Goal: Task Accomplishment & Management: Manage account settings

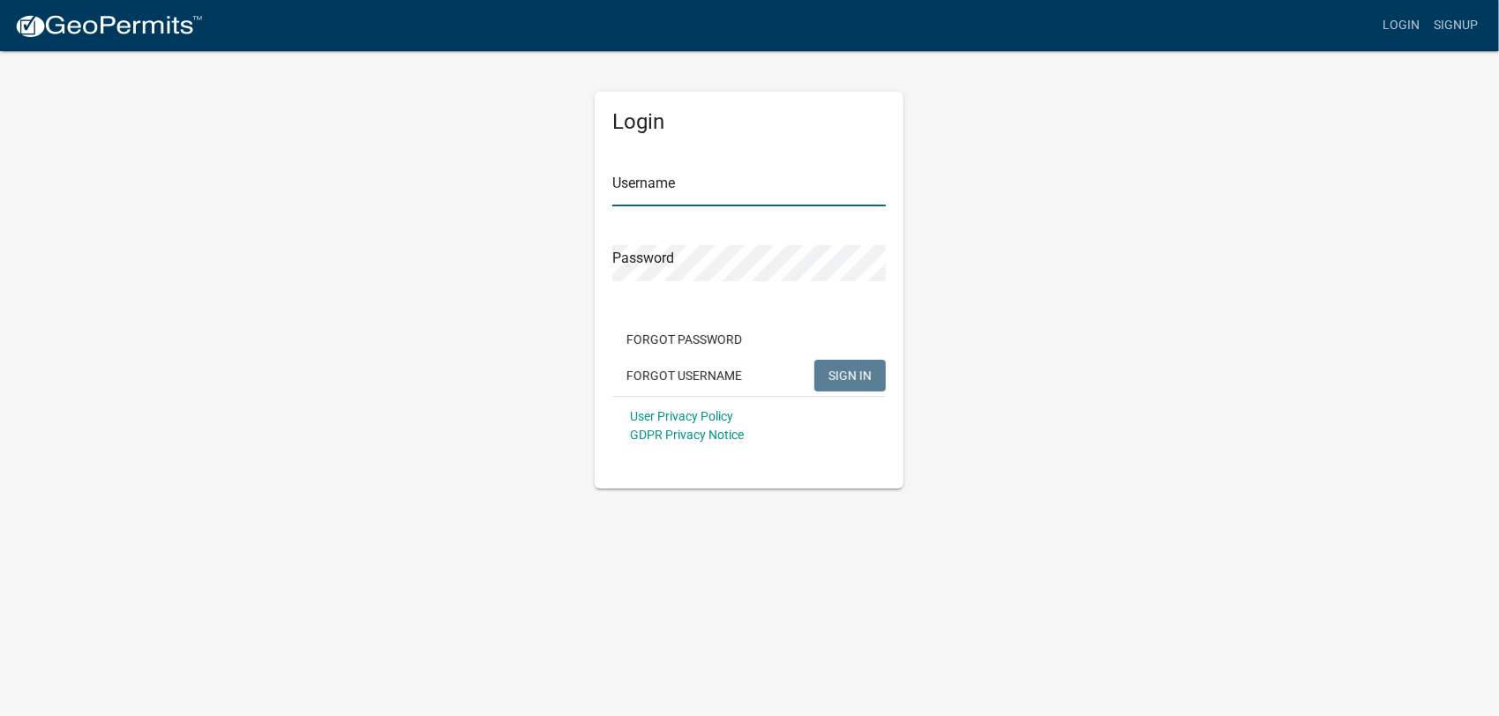
type input "ATadkod2024"
click at [840, 371] on span "SIGN IN" at bounding box center [849, 375] width 43 height 14
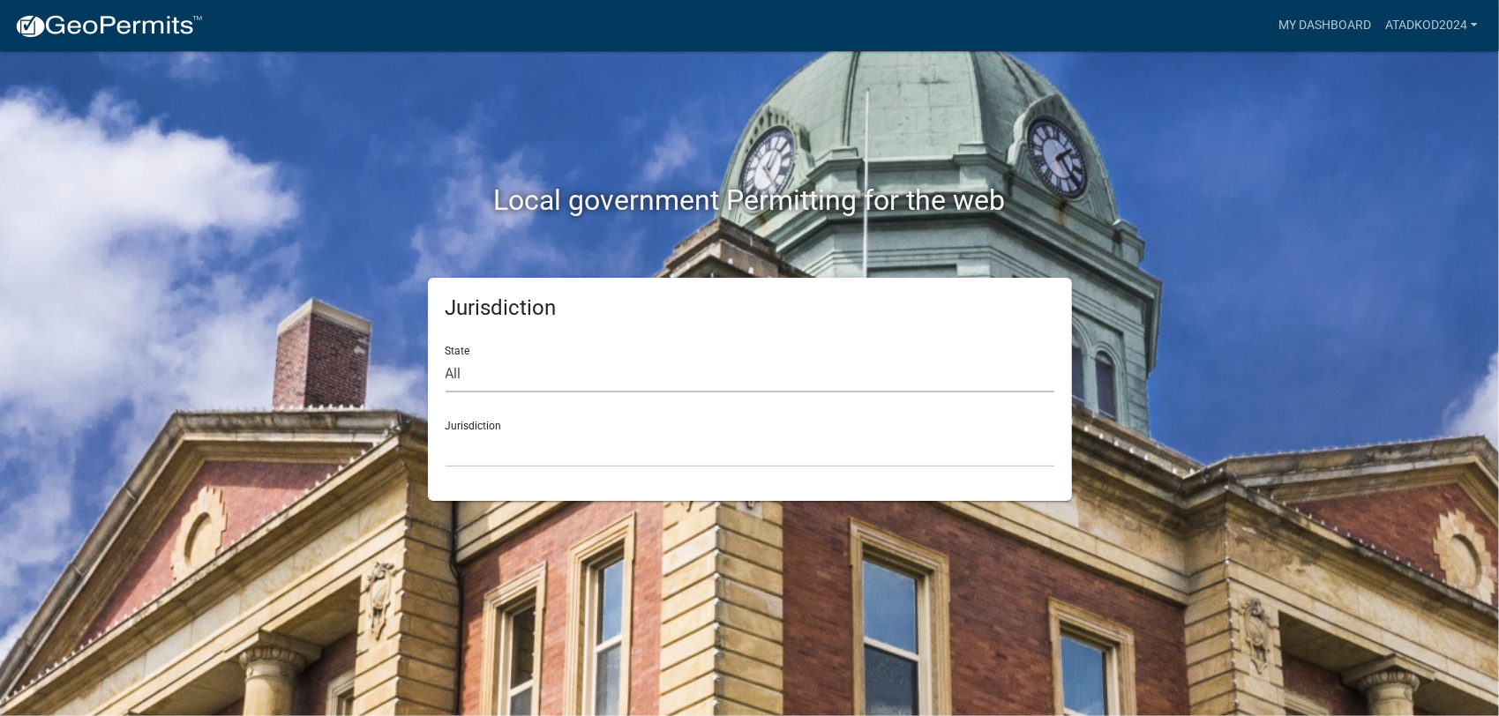
click at [590, 375] on select "All Colorado Georgia Indiana Iowa Kansas Minnesota Ohio South Carolina Wisconsin" at bounding box center [750, 374] width 609 height 36
select select "Georgia"
click at [446, 356] on select "All Colorado Georgia Indiana Iowa Kansas Minnesota Ohio South Carolina Wisconsin" at bounding box center [750, 374] width 609 height 36
click at [464, 450] on select "Carroll County, Georgia Cook County, Georgia Crawford County, Georgia Gilmer Co…" at bounding box center [750, 449] width 609 height 36
click at [479, 459] on select "Carroll County, Georgia Cook County, Georgia Crawford County, Georgia Gilmer Co…" at bounding box center [750, 449] width 609 height 36
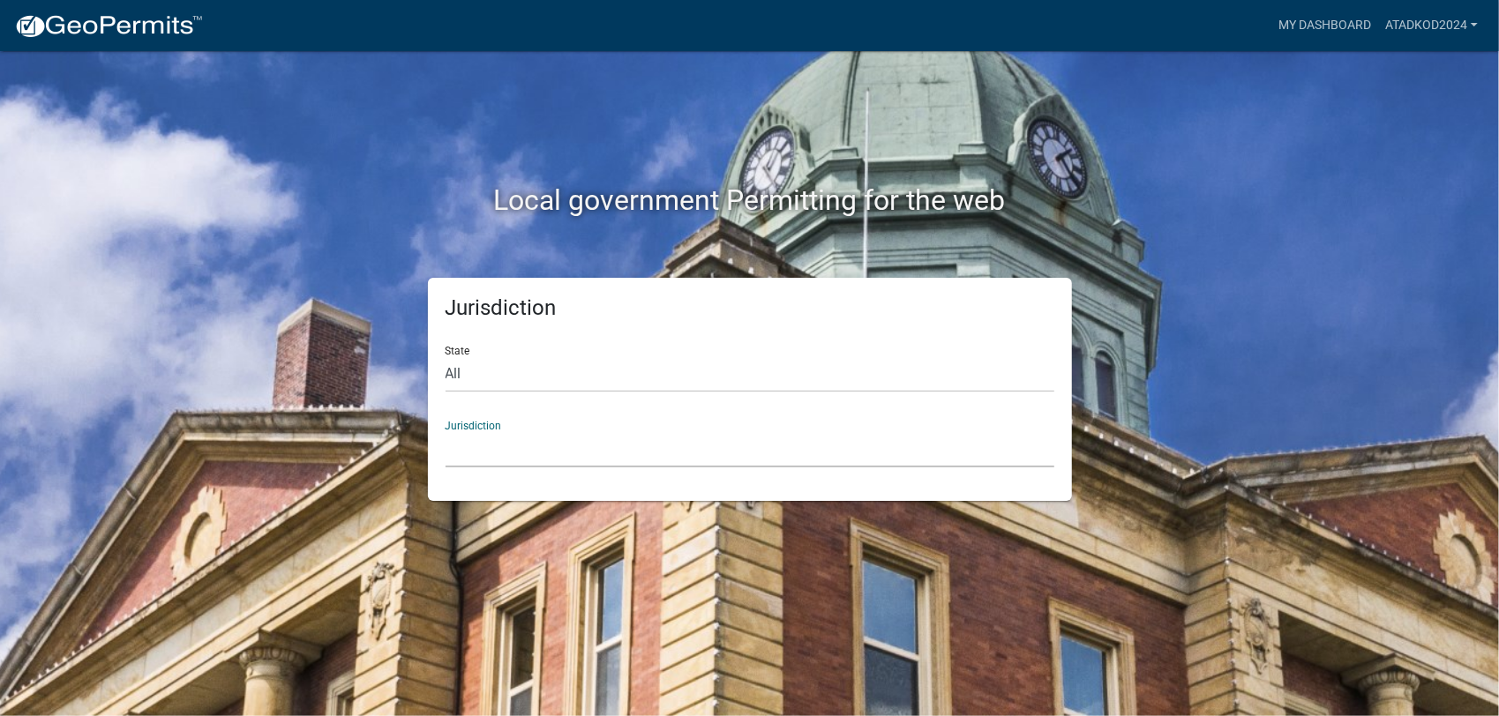
click at [499, 457] on select "Carroll County, Georgia Cook County, Georgia Crawford County, Georgia Gilmer Co…" at bounding box center [750, 449] width 609 height 36
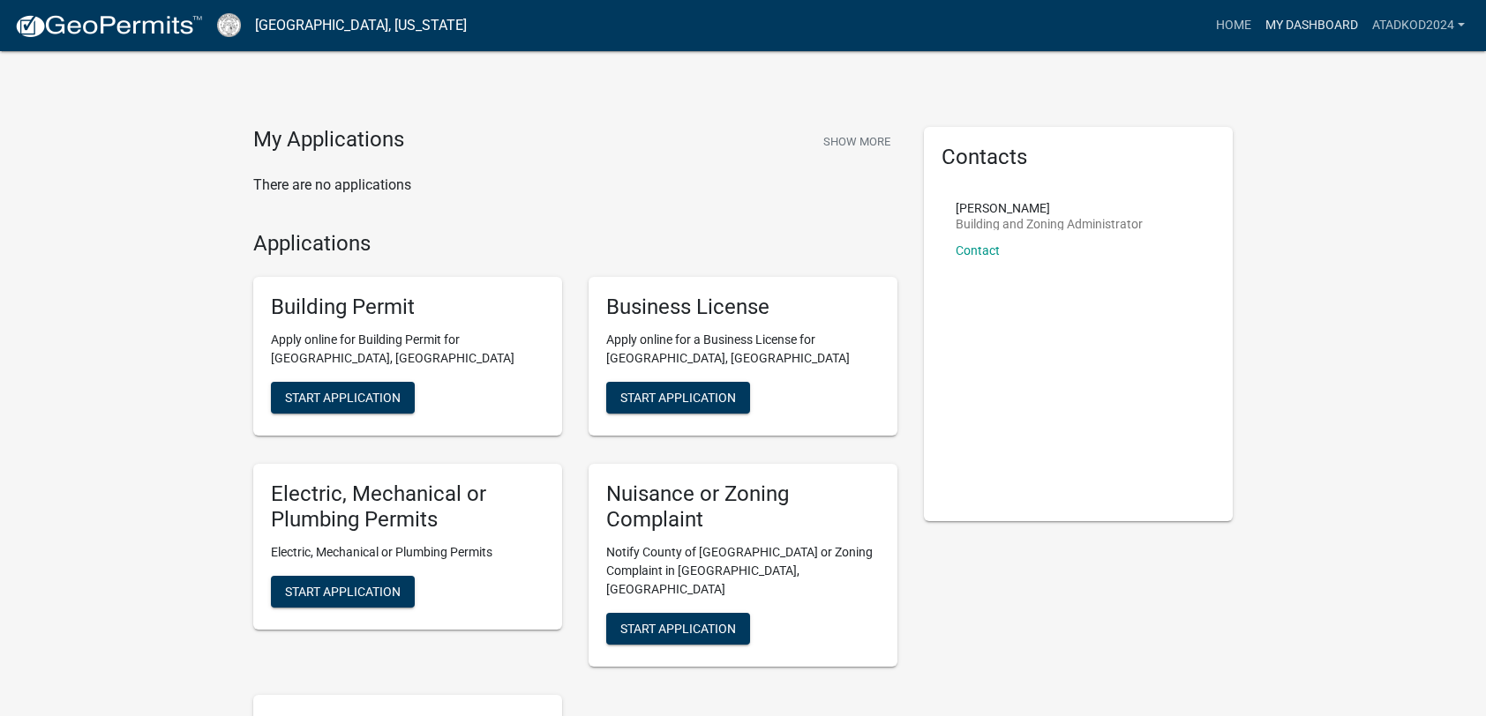
click at [1309, 25] on link "My Dashboard" at bounding box center [1311, 26] width 107 height 34
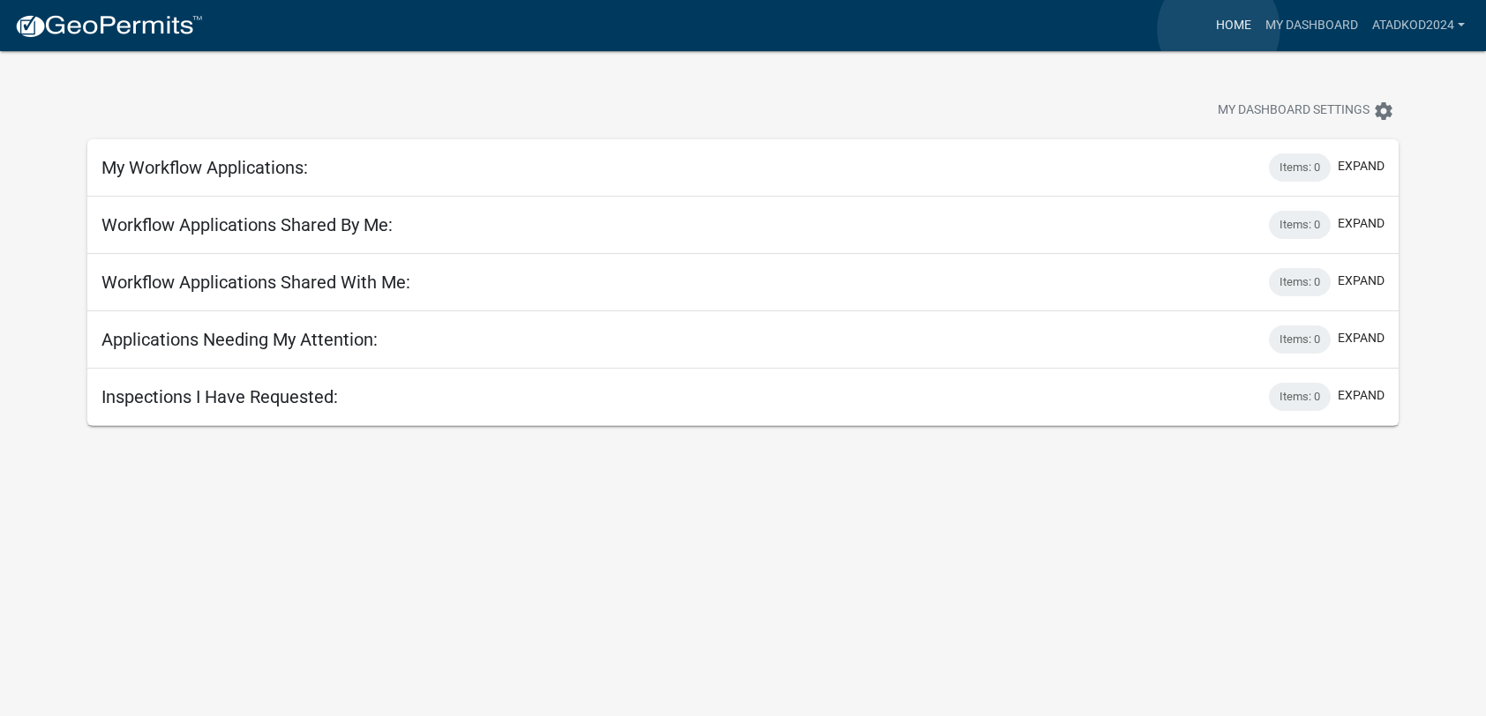
click at [1218, 29] on link "Home" at bounding box center [1233, 26] width 49 height 34
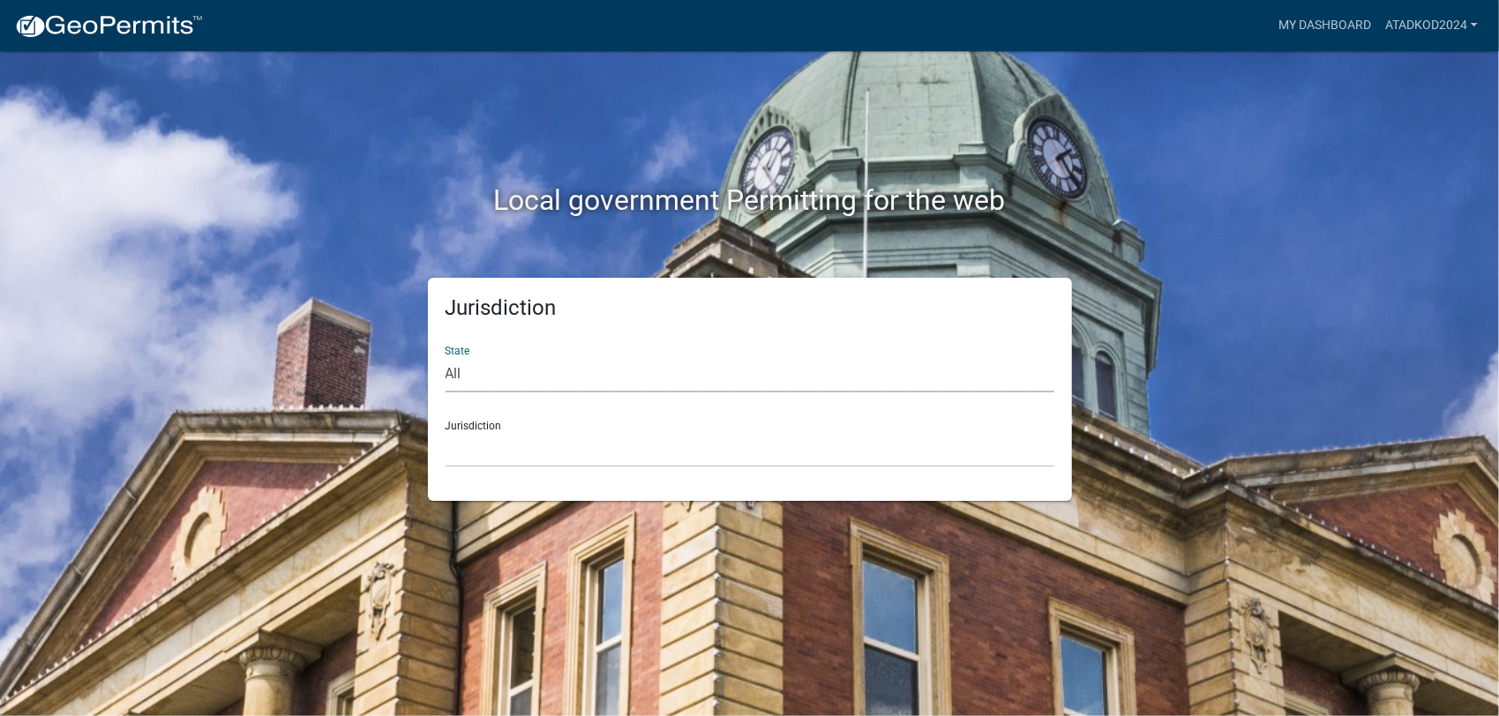
click at [476, 367] on select "All Colorado Georgia Indiana Iowa Kansas Minnesota Ohio South Carolina Wisconsin" at bounding box center [750, 374] width 609 height 36
click at [484, 453] on select "Custer County, Colorado Carroll County, Georgia Cook County, Georgia Crawford C…" at bounding box center [750, 449] width 609 height 36
click at [491, 454] on select "Custer County, Colorado Carroll County, Georgia Cook County, Georgia Crawford C…" at bounding box center [750, 449] width 609 height 36
click at [588, 461] on select "Custer County, Colorado Carroll County, Georgia Cook County, Georgia Crawford C…" at bounding box center [750, 449] width 609 height 36
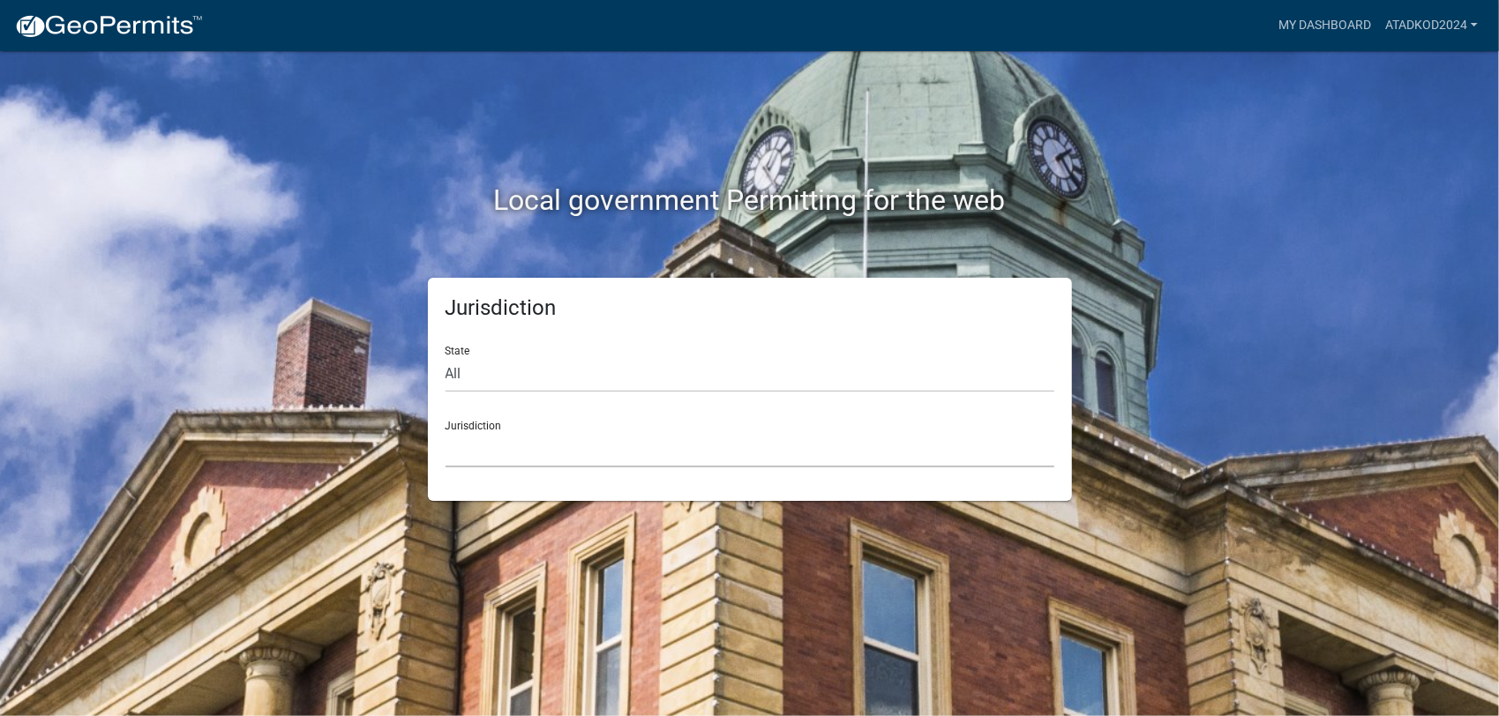
click at [502, 461] on select "Custer County, Colorado Carroll County, Georgia Cook County, Georgia Crawford C…" at bounding box center [750, 449] width 609 height 36
click at [476, 454] on select "Custer County, Colorado Carroll County, Georgia Cook County, Georgia Crawford C…" at bounding box center [750, 449] width 609 height 36
click at [511, 457] on select "Custer County, Colorado Carroll County, Georgia Cook County, Georgia Crawford C…" at bounding box center [750, 449] width 609 height 36
click at [498, 462] on select "Custer County, Colorado Carroll County, Georgia Cook County, Georgia Crawford C…" at bounding box center [750, 449] width 609 height 36
click at [476, 456] on select "Custer County, Colorado Carroll County, Georgia Cook County, Georgia Crawford C…" at bounding box center [750, 449] width 609 height 36
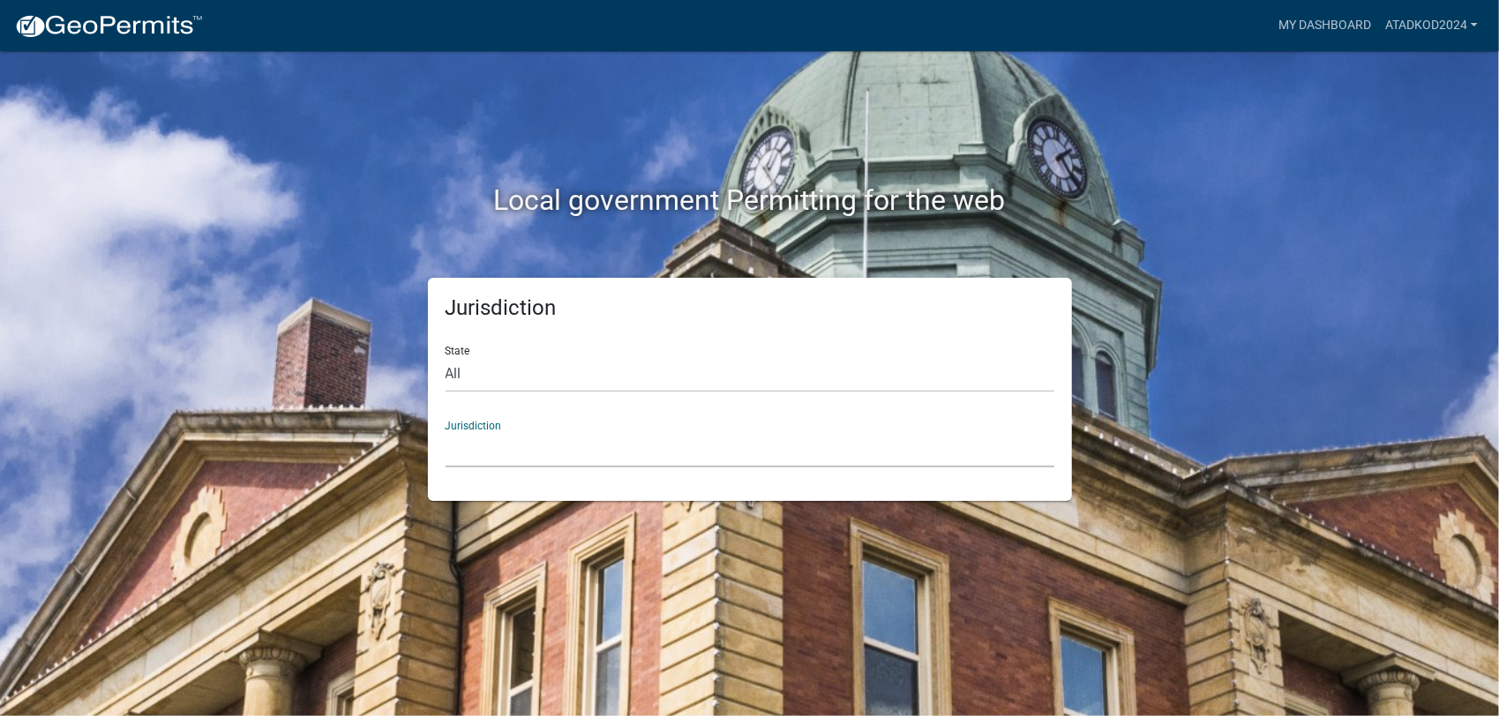
click at [489, 448] on select "Custer County, Colorado Carroll County, Georgia Cook County, Georgia Crawford C…" at bounding box center [750, 449] width 609 height 36
click at [193, 127] on div "Local government Permitting for the web Jurisdiction State All Colorado Georgia…" at bounding box center [749, 358] width 1499 height 716
click at [99, 28] on img at bounding box center [108, 26] width 189 height 26
click at [1325, 23] on link "My Dashboard" at bounding box center [1324, 26] width 107 height 34
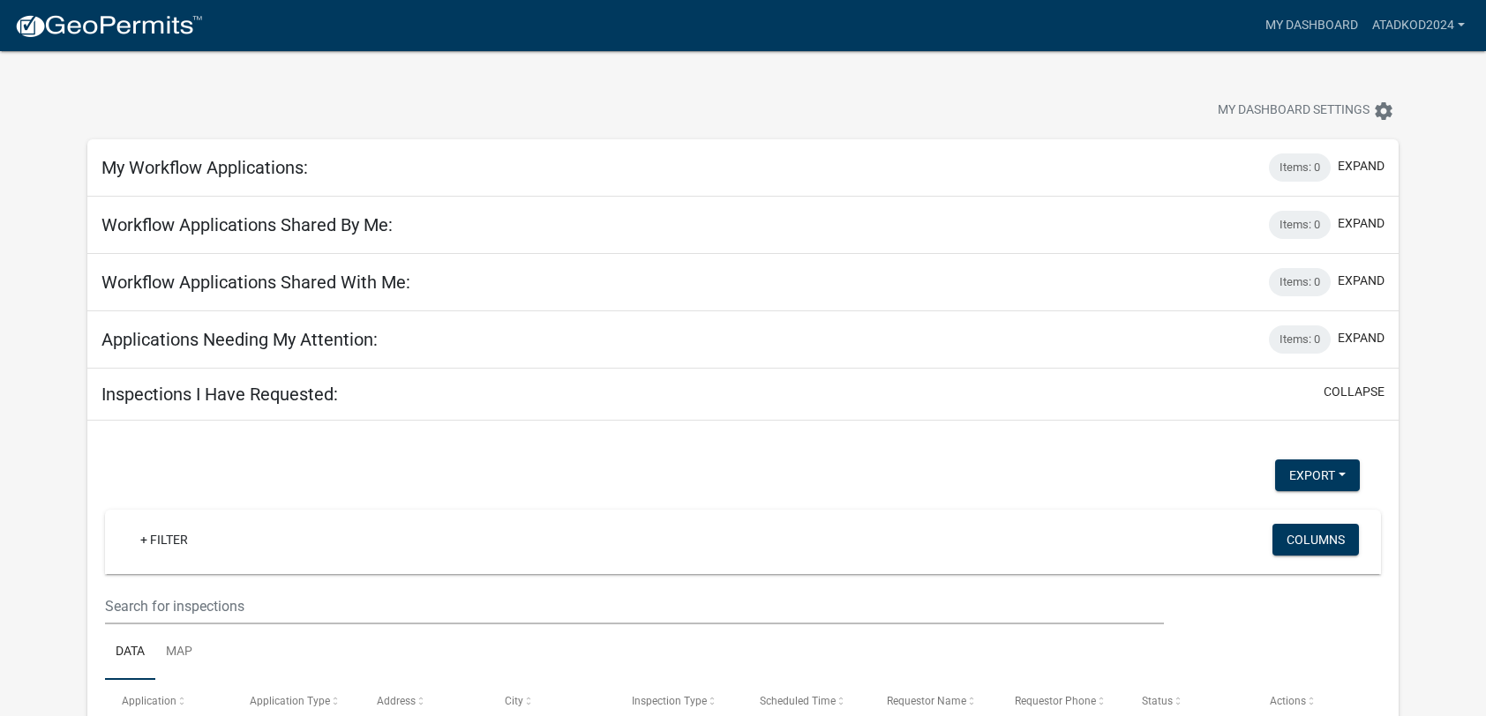
click at [30, 85] on app-user-applications "more_horiz My Dashboard ATadkod2024 Account Logout My Dashboard Settings settin…" at bounding box center [743, 450] width 1486 height 798
click at [1285, 25] on link "My Dashboard" at bounding box center [1311, 26] width 107 height 34
click at [1461, 25] on link "ATadkod2024" at bounding box center [1418, 26] width 107 height 34
click at [607, 82] on div "My Dashboard Settings settings" at bounding box center [743, 91] width 1338 height 81
click at [104, 26] on img at bounding box center [108, 26] width 189 height 26
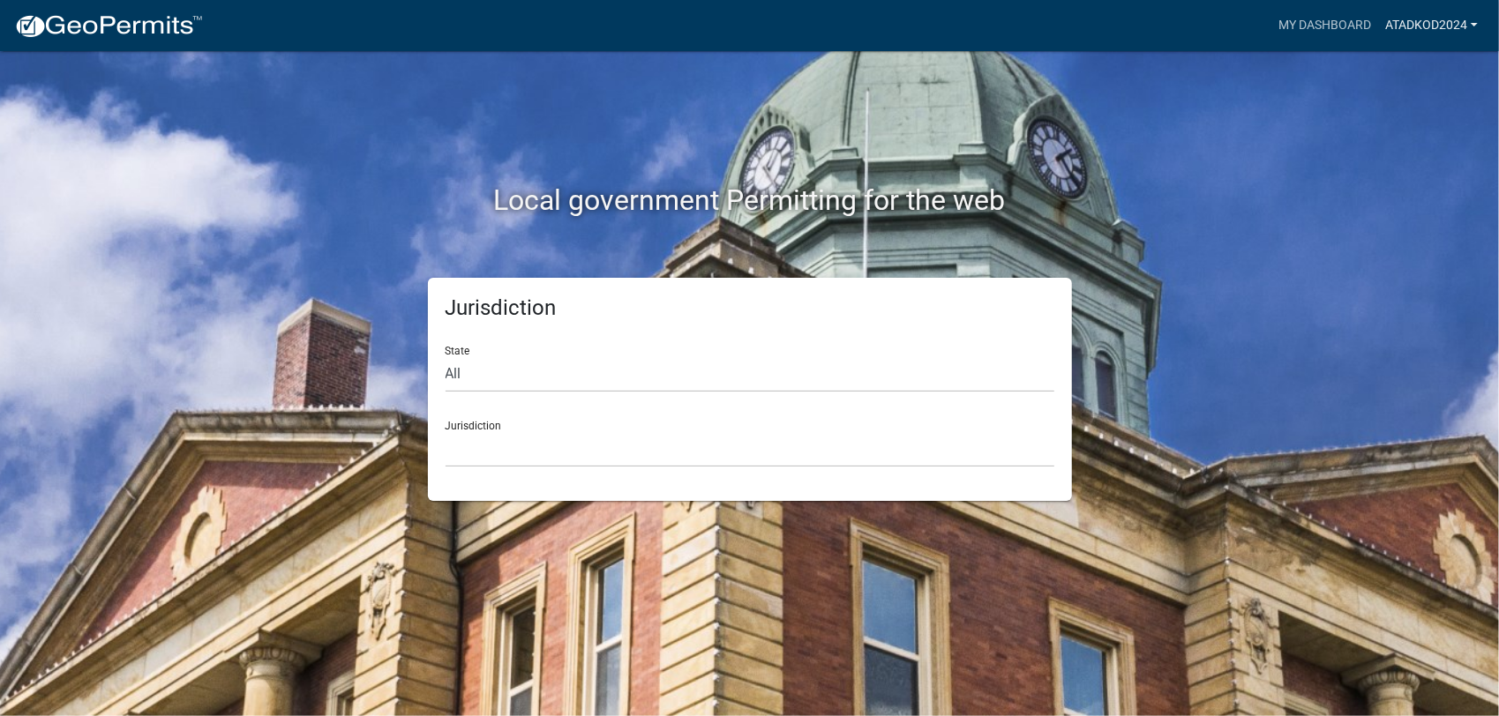
click at [1477, 25] on link "ATadkod2024" at bounding box center [1431, 26] width 107 height 34
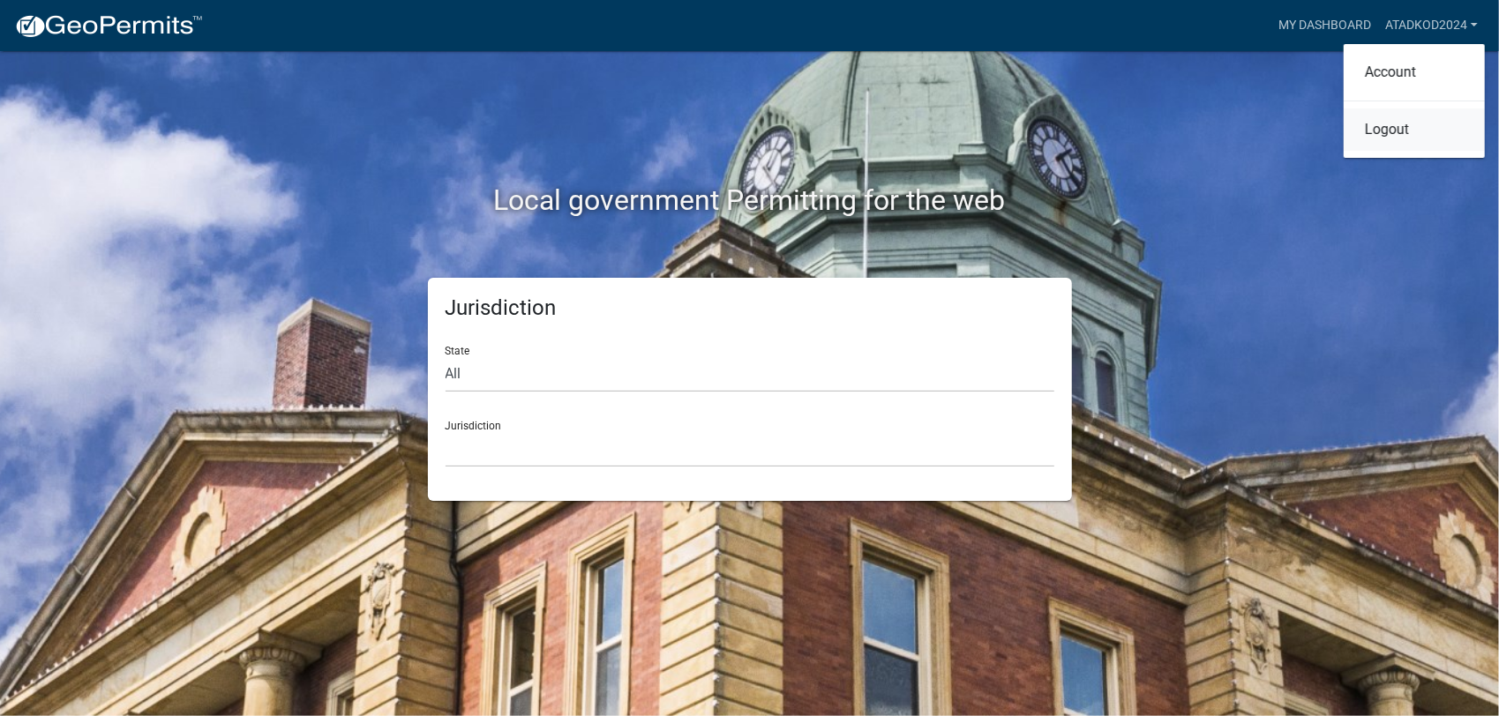
click at [1393, 130] on link "Logout" at bounding box center [1414, 130] width 141 height 42
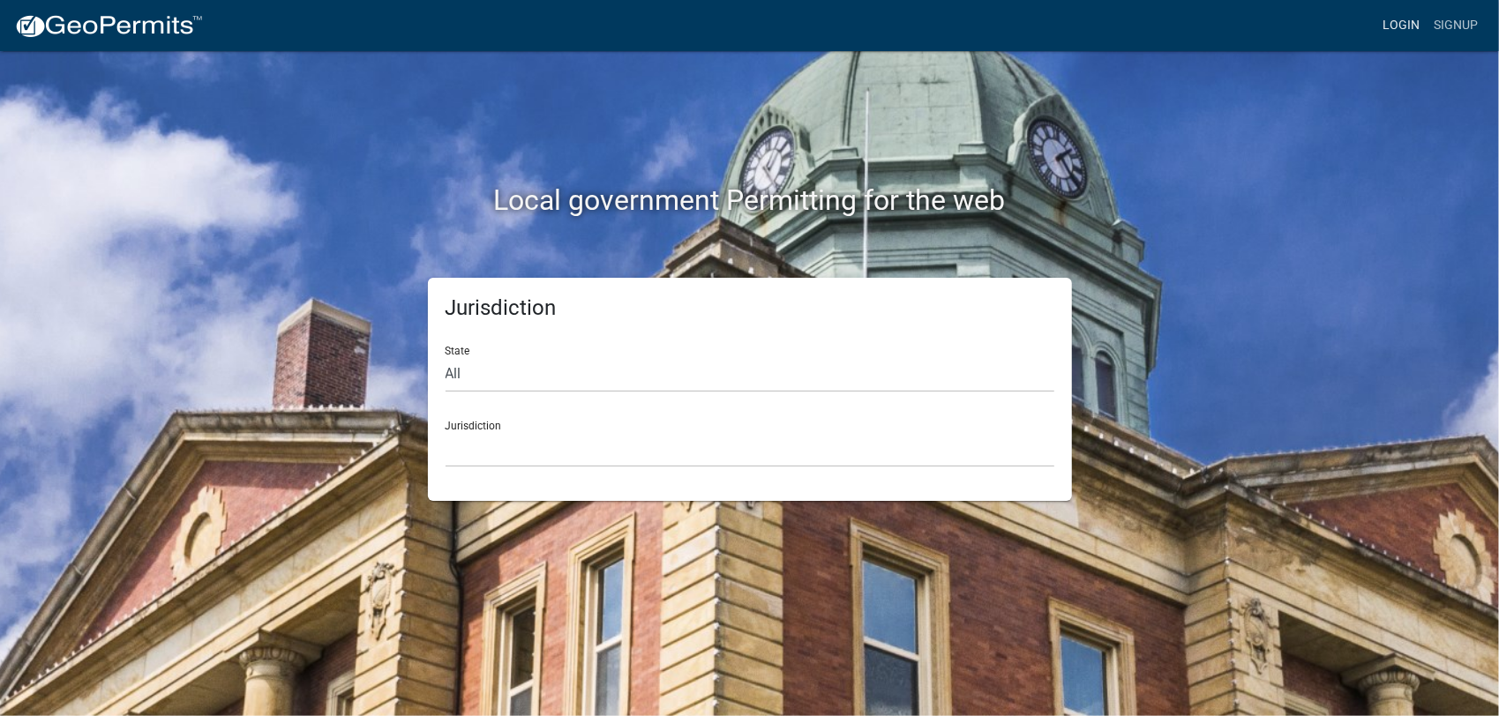
click at [1401, 24] on link "Login" at bounding box center [1401, 26] width 51 height 34
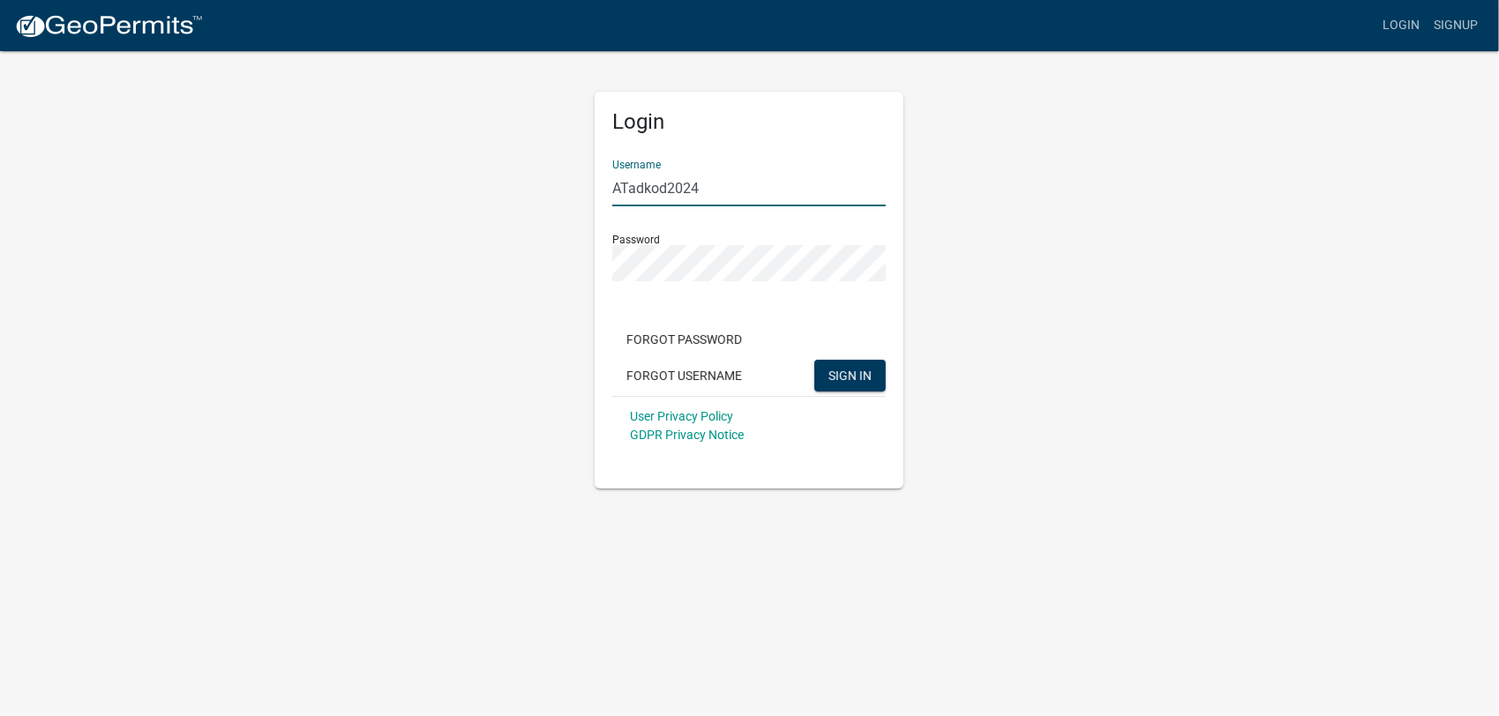
click at [719, 185] on input "ATadkod2024" at bounding box center [749, 188] width 274 height 36
drag, startPoint x: 719, startPoint y: 185, endPoint x: 544, endPoint y: 186, distance: 175.6
click at [544, 186] on div "Login Username ATadkod2024 Password Forgot Password Forgot Username SIGN IN Use…" at bounding box center [750, 268] width 1006 height 439
paste input "ahayworth@colpipe.com"
click at [545, 267] on div "Login Username ahayworth@colpipe.com Password Forgot Password Forgot Username S…" at bounding box center [750, 268] width 1006 height 439
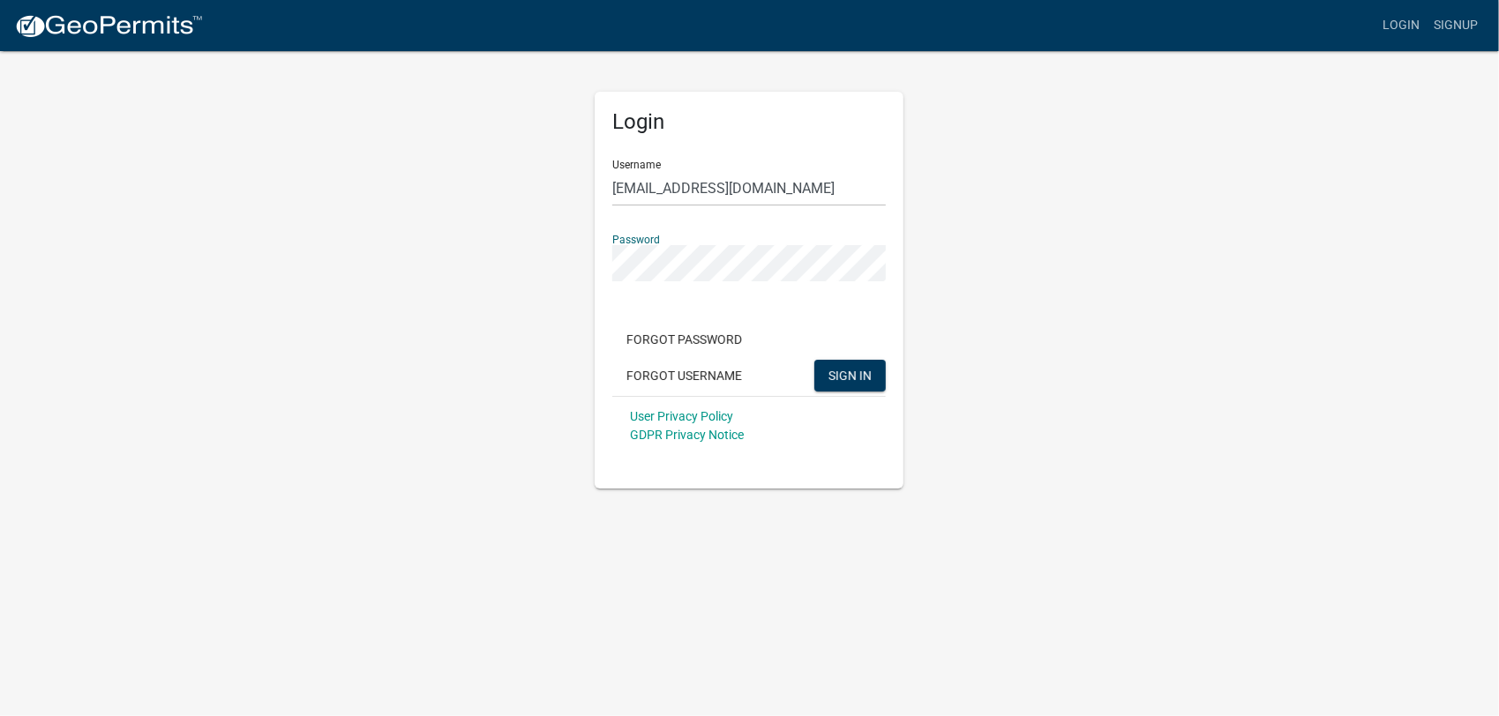
click at [638, 478] on div "Login Username ahayworth@colpipe.com Password Forgot Password Forgot Username S…" at bounding box center [749, 290] width 309 height 397
click at [829, 371] on span "SIGN IN" at bounding box center [849, 375] width 43 height 14
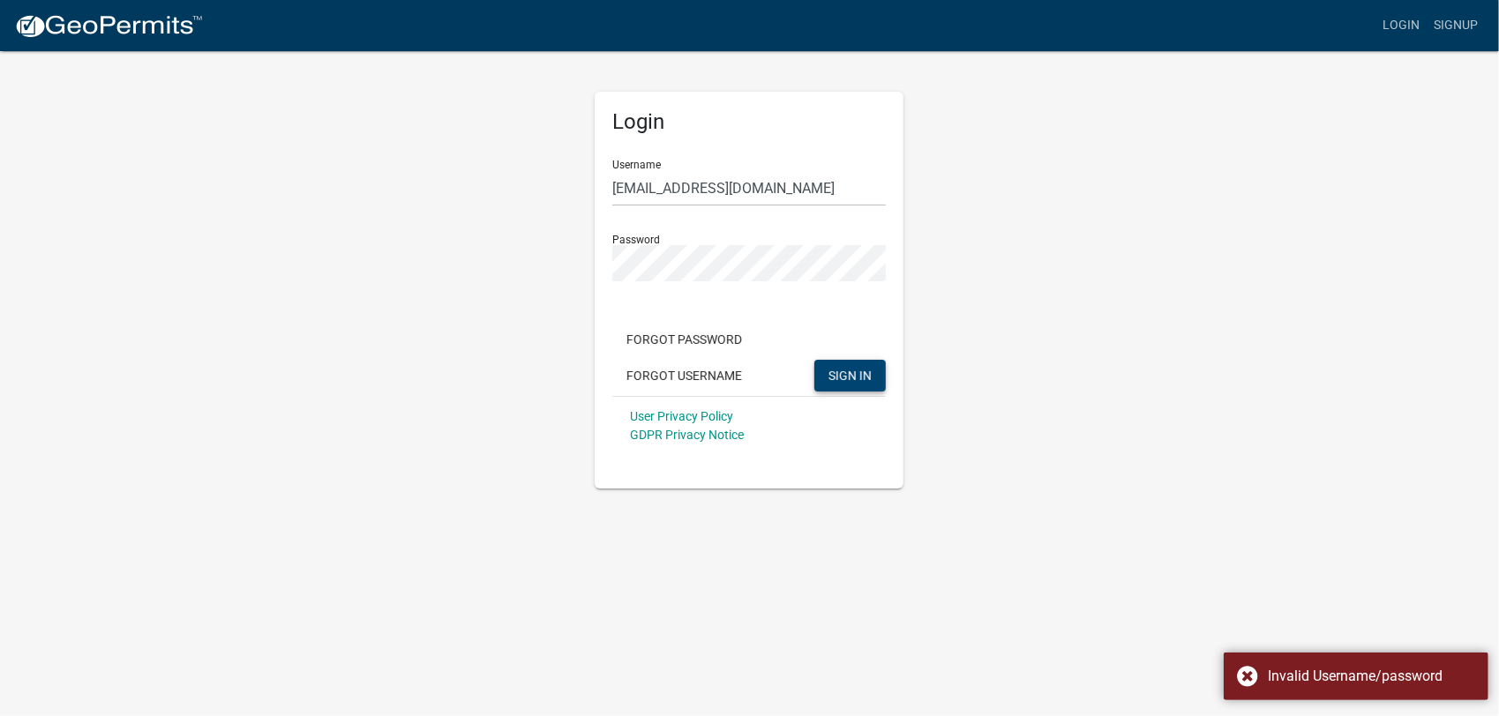
click at [829, 371] on span "SIGN IN" at bounding box center [849, 375] width 43 height 14
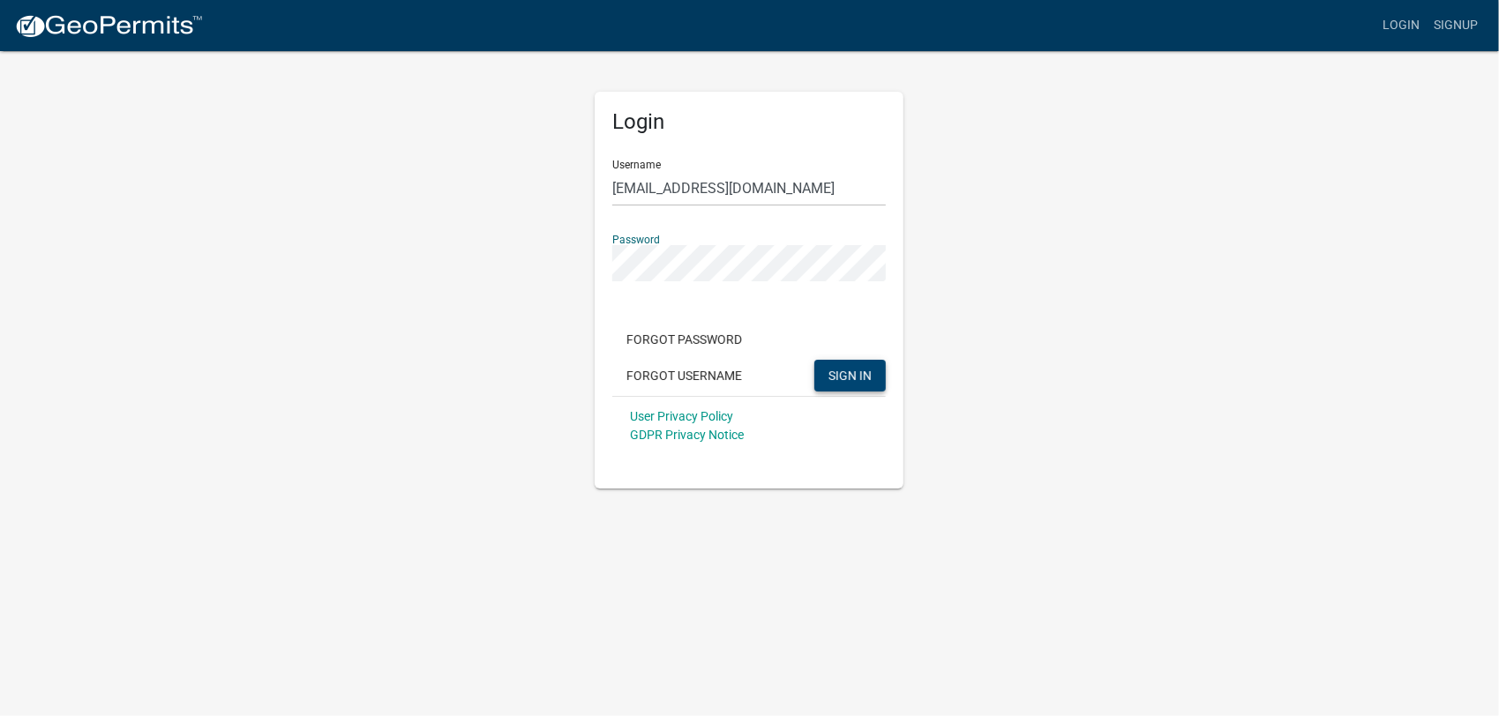
click at [504, 261] on div "Login Username ahayworth@colpipe.com Password Forgot Password Forgot Username S…" at bounding box center [750, 268] width 1006 height 439
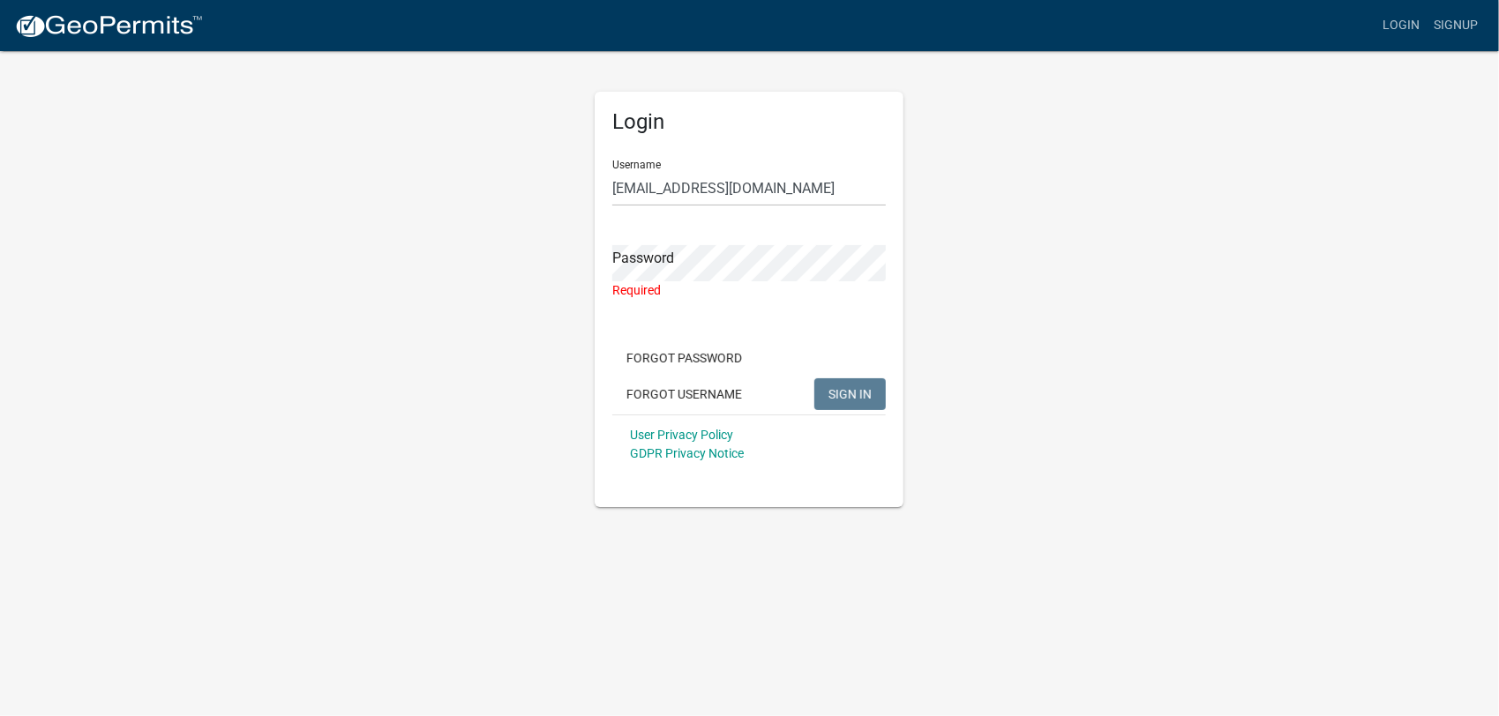
click at [619, 470] on div "User Privacy Policy GDPR Privacy Notice" at bounding box center [749, 444] width 274 height 59
click at [791, 184] on input "ahayworth@colpipe.com" at bounding box center [749, 188] width 274 height 36
type input "a"
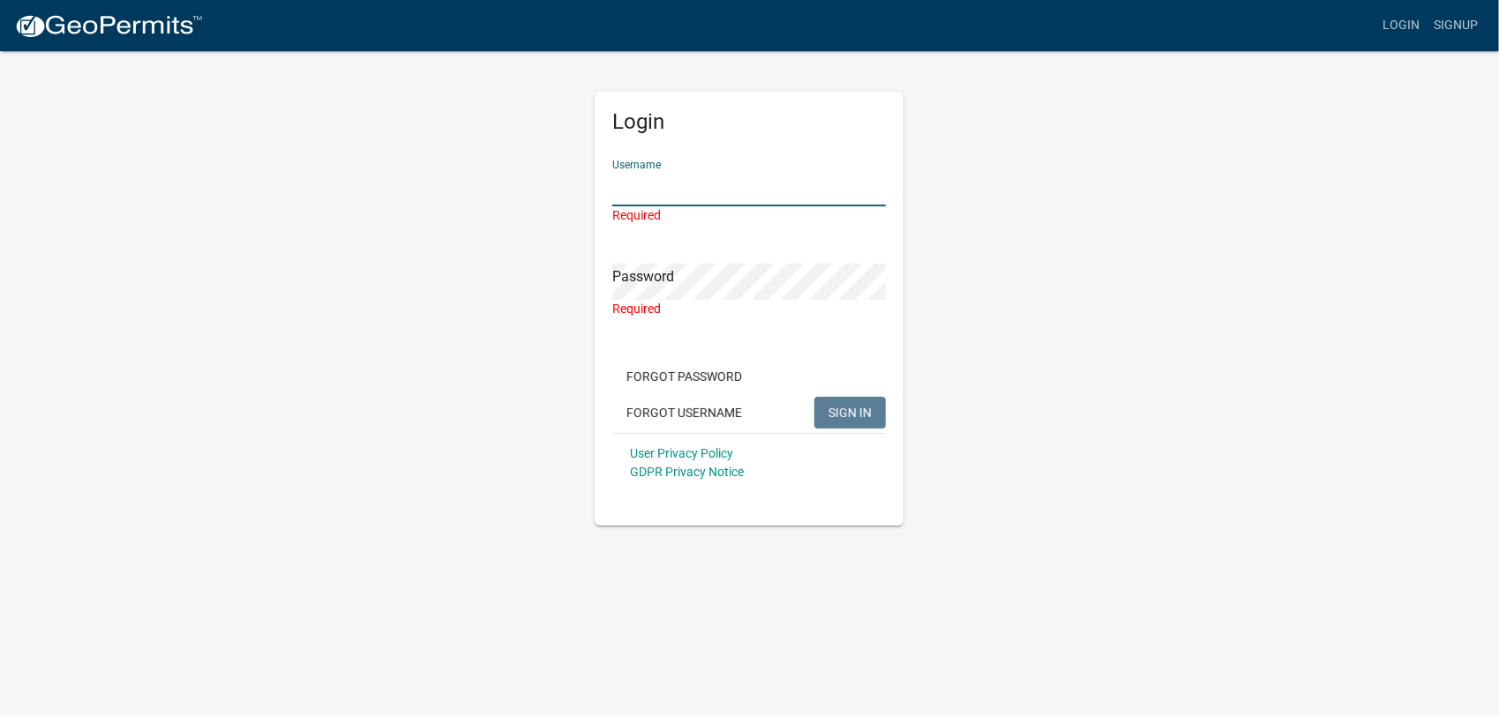
click at [616, 499] on div "Login Username Required Password Required Forgot Password Forgot Username SIGN …" at bounding box center [749, 309] width 309 height 434
type input "ATadkod2024"
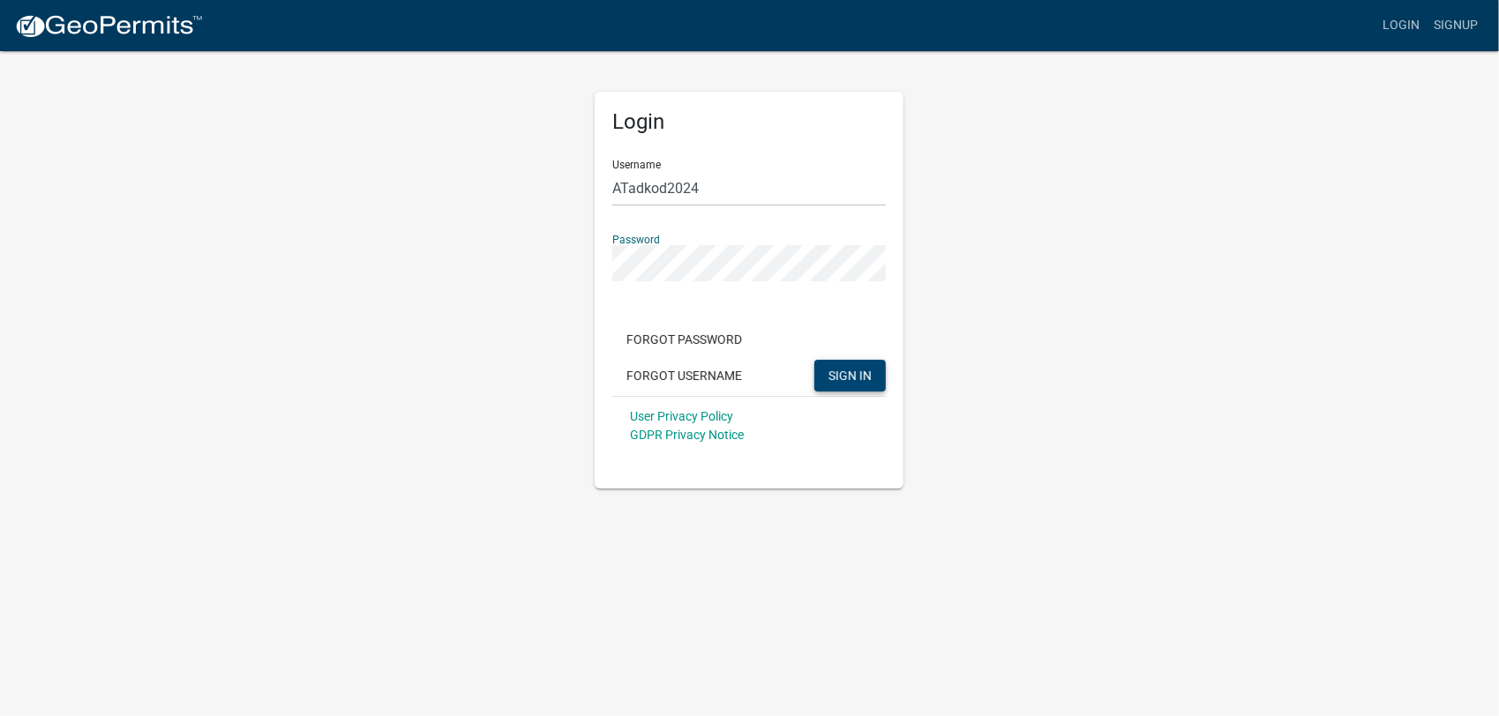
click at [838, 378] on span "SIGN IN" at bounding box center [849, 375] width 43 height 14
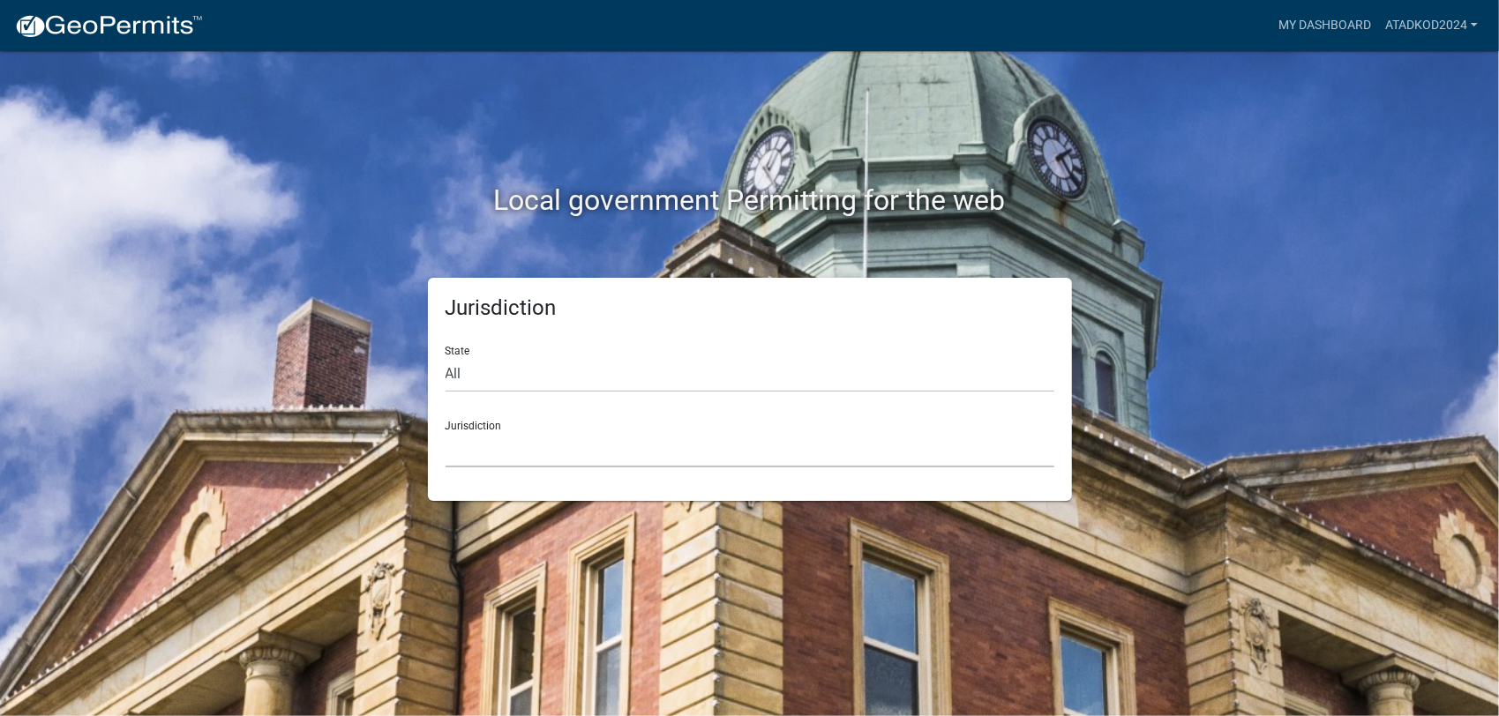
click at [497, 457] on select "Custer County, Colorado Carroll County, Georgia Cook County, Georgia Crawford C…" at bounding box center [750, 449] width 609 height 36
click at [1419, 21] on link "ATadkod2024" at bounding box center [1431, 26] width 107 height 34
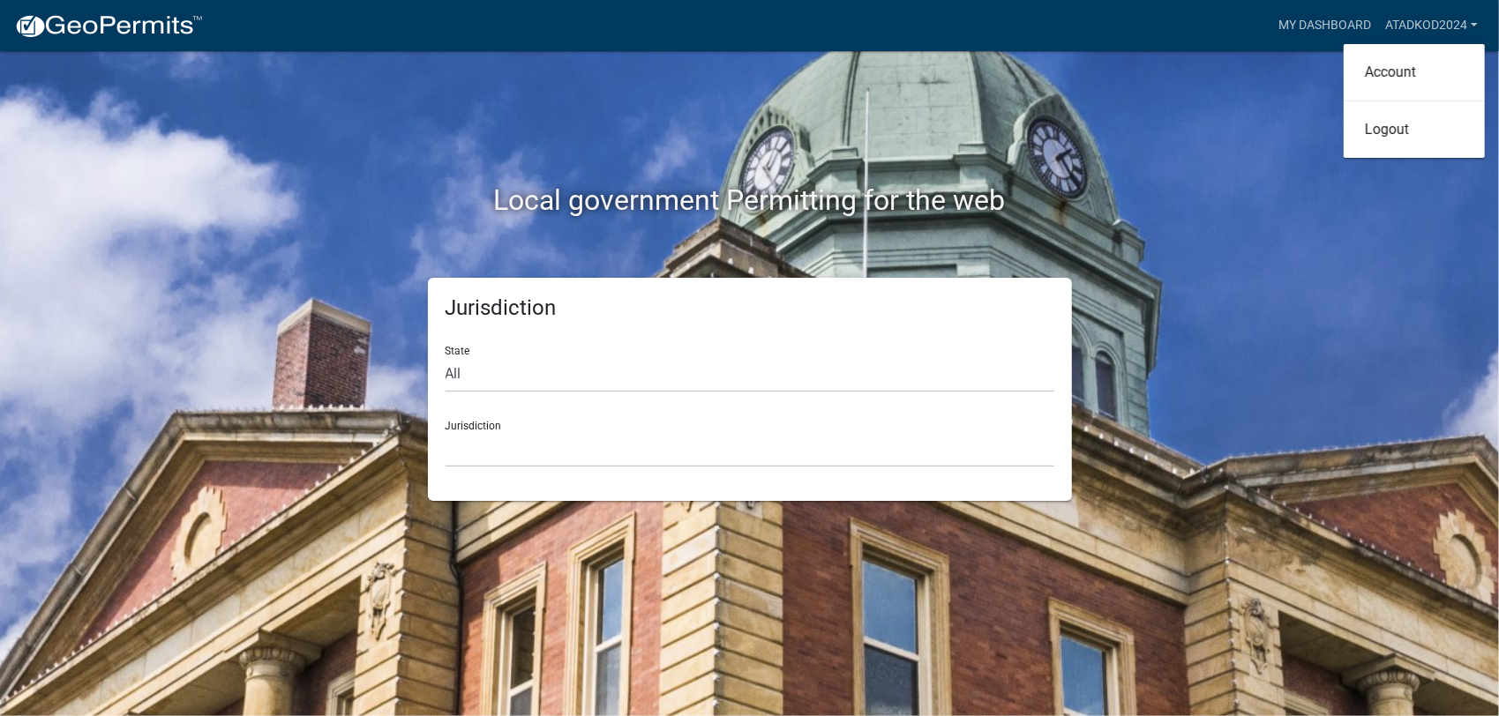
click at [841, 104] on div "Local government Permitting for the web" at bounding box center [750, 164] width 1006 height 226
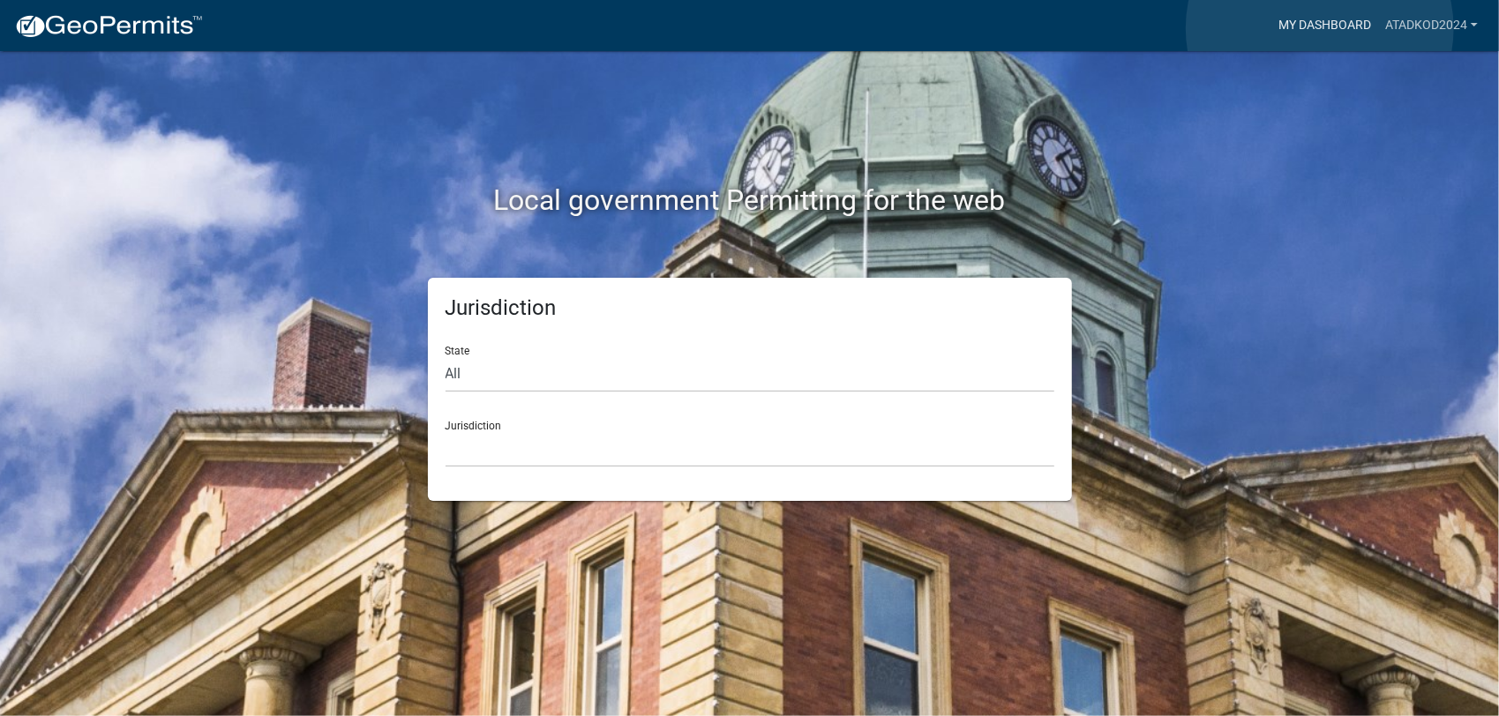
click at [1320, 27] on link "My Dashboard" at bounding box center [1324, 26] width 107 height 34
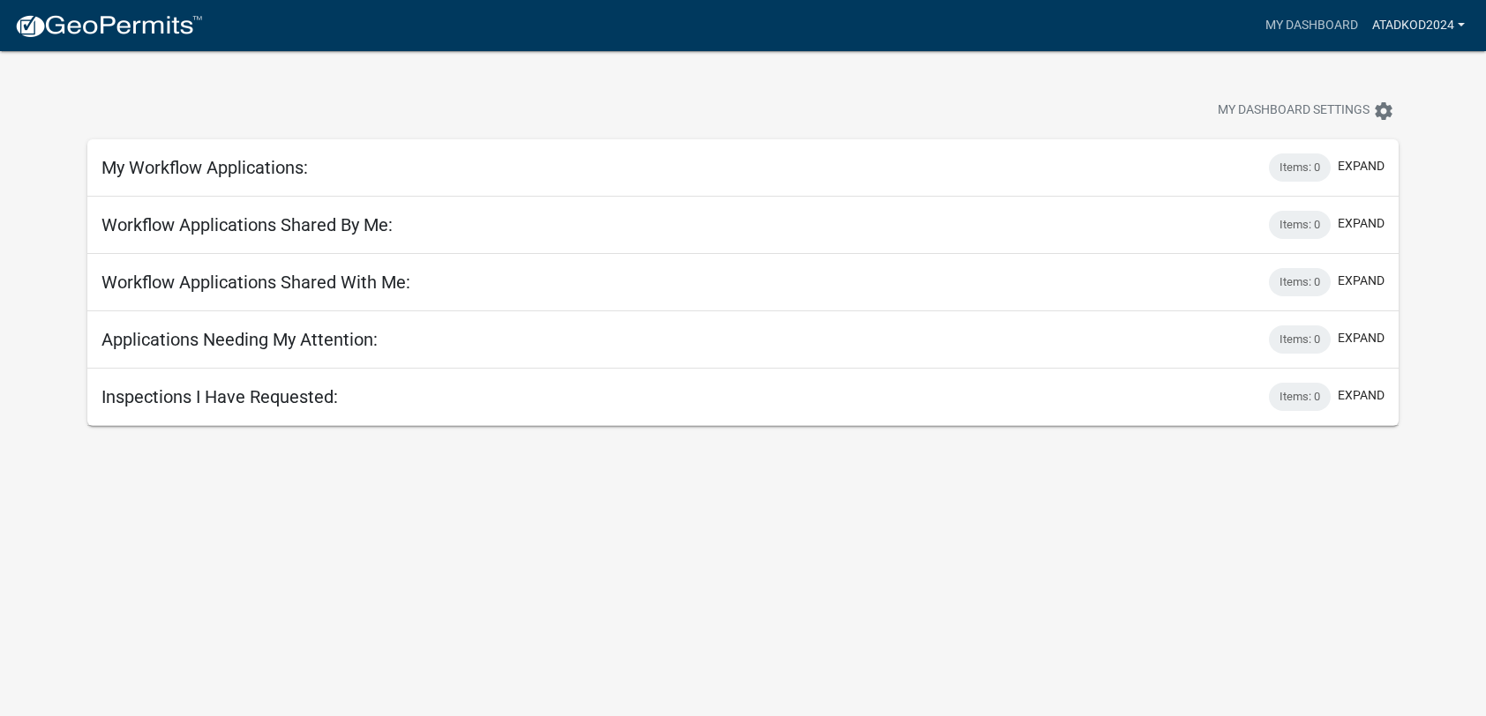
click at [1463, 25] on link "ATadkod2024" at bounding box center [1418, 26] width 107 height 34
click at [1368, 71] on link "Account" at bounding box center [1401, 72] width 141 height 42
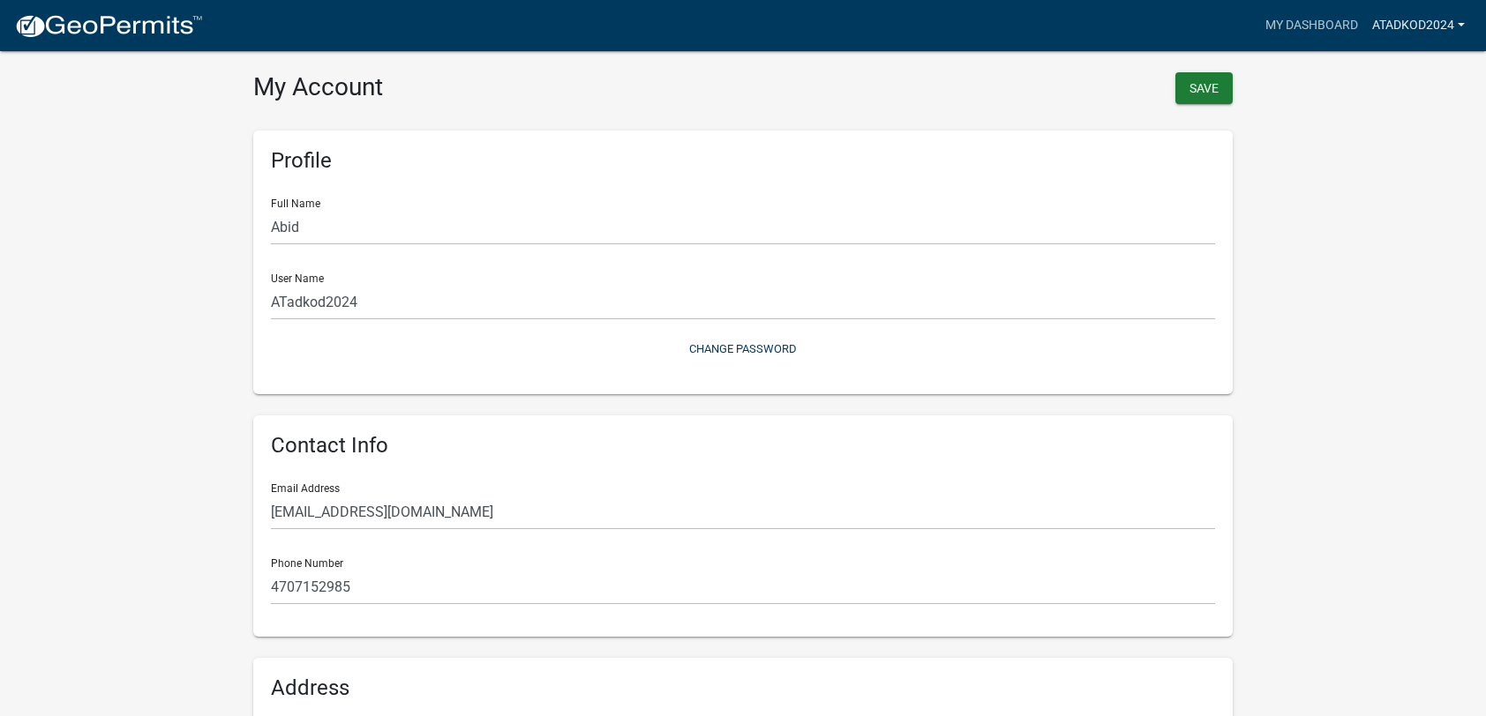
click at [1468, 23] on link "ATadkod2024" at bounding box center [1418, 26] width 107 height 34
click at [1362, 128] on link "Logout" at bounding box center [1401, 130] width 141 height 42
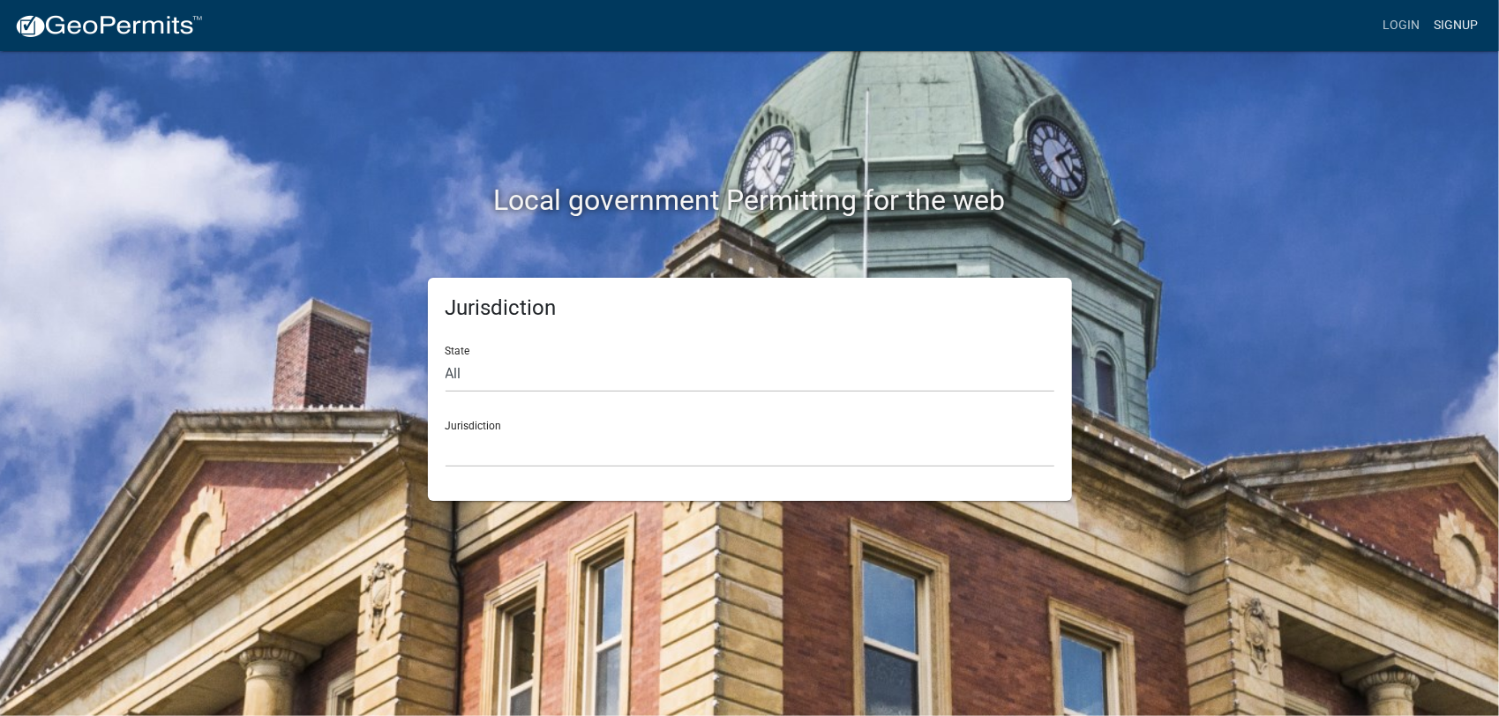
click at [1452, 22] on link "Signup" at bounding box center [1456, 26] width 58 height 34
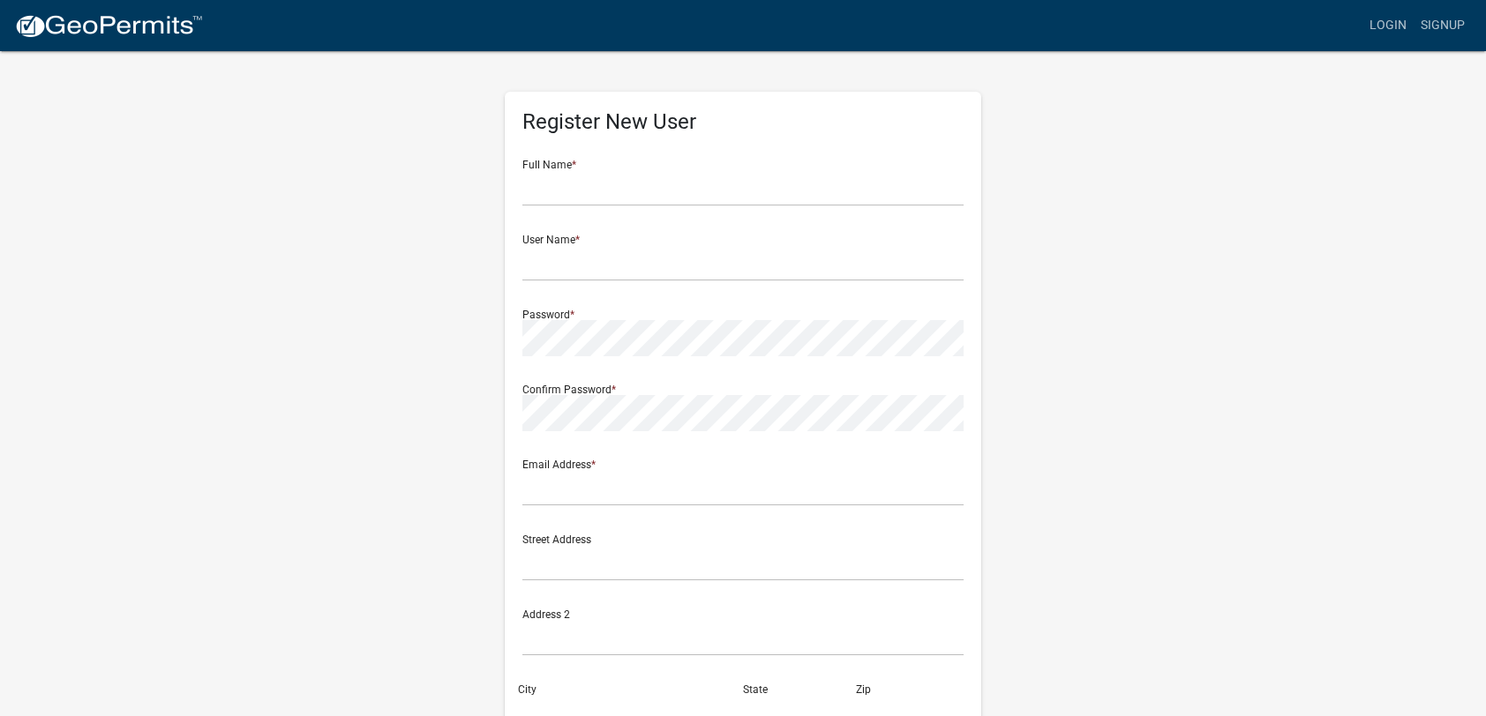
click at [1312, 237] on wm-register-view "more_horiz Login Signup Register New User Full Name * User Name * Password * Co…" at bounding box center [743, 496] width 1486 height 993
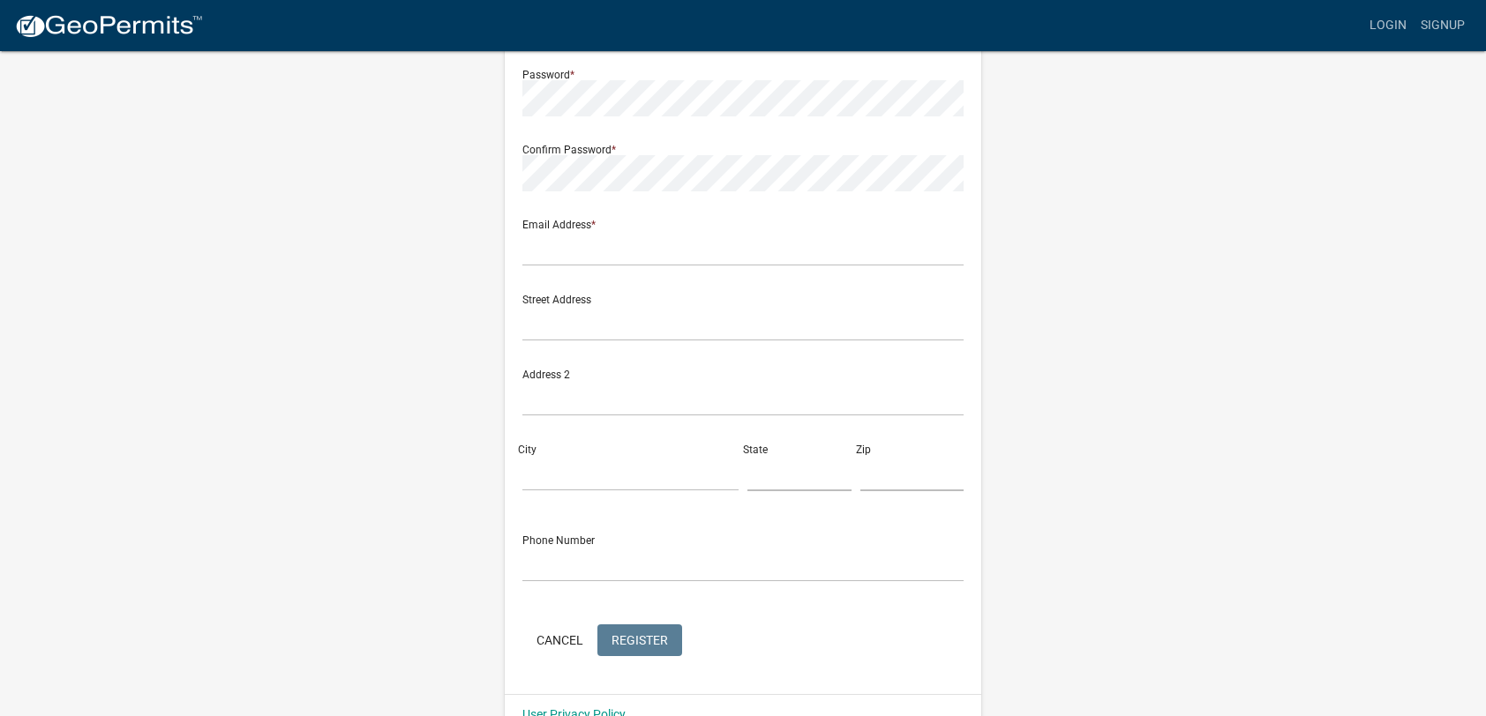
scroll to position [276, 0]
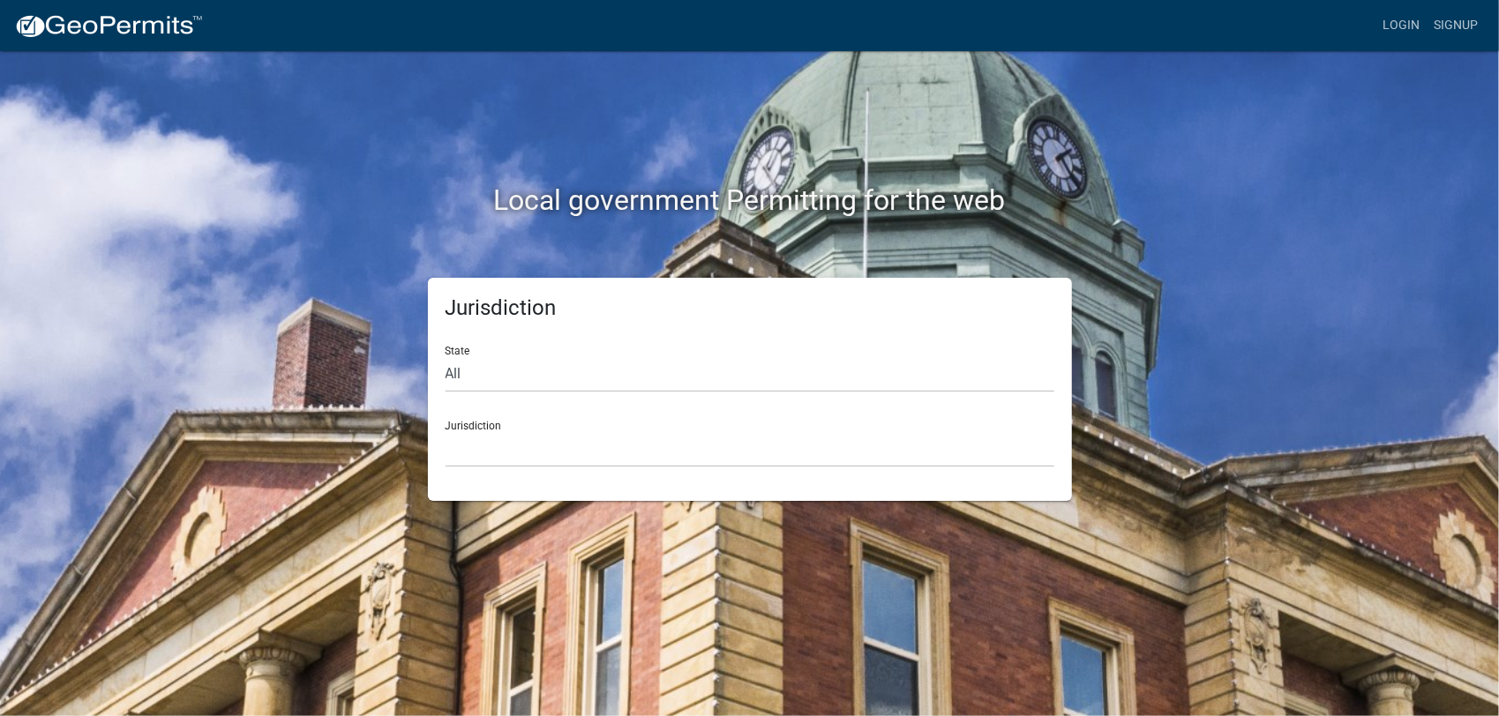
click at [291, 107] on div "Local government Permitting for the web" at bounding box center [750, 164] width 1006 height 226
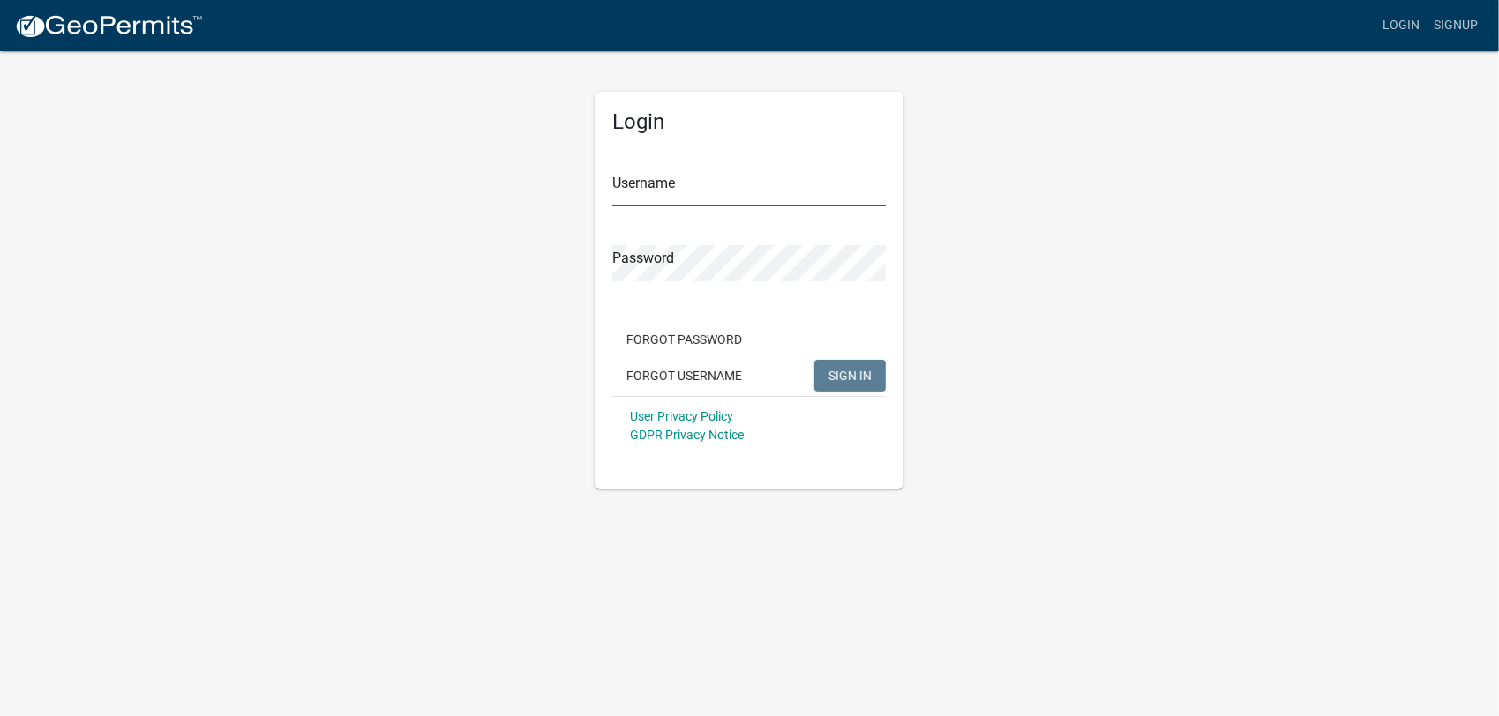
type input "ATadkod2024"
click at [731, 190] on input "ATadkod2024" at bounding box center [749, 188] width 274 height 36
click at [646, 479] on div "Login Username ATadkod2024 Password Forgot Password Forgot Username SIGN IN Use…" at bounding box center [749, 290] width 309 height 397
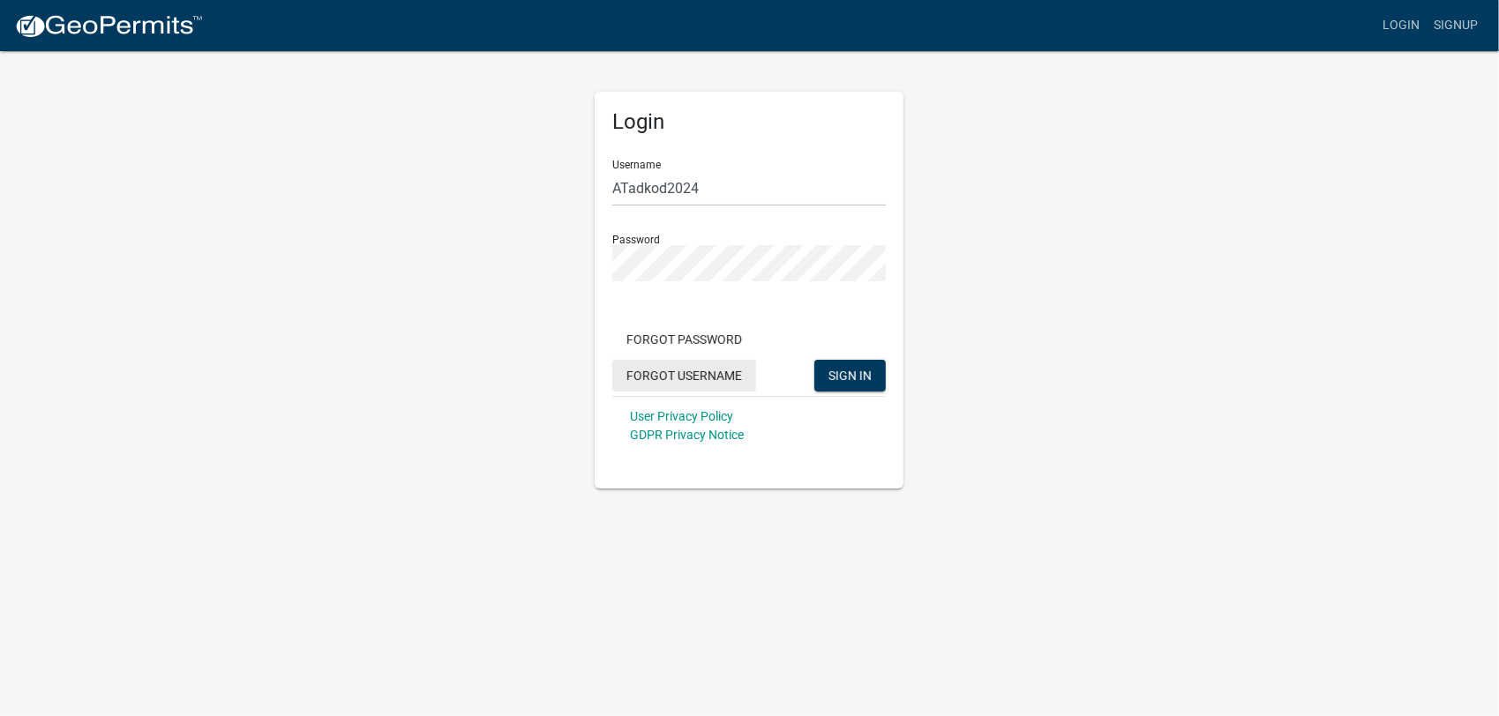
click at [697, 372] on button "Forgot Username" at bounding box center [684, 376] width 144 height 32
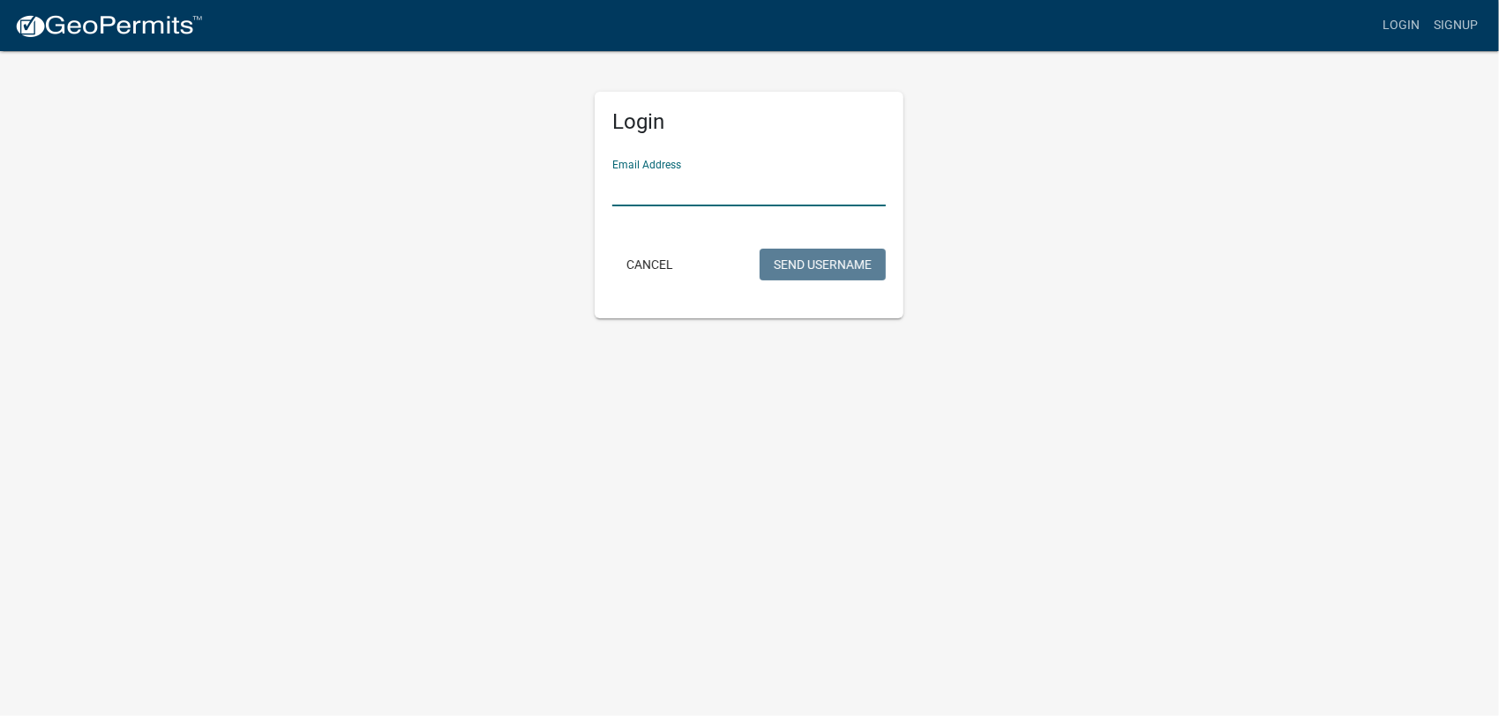
click at [654, 188] on input "Email Address" at bounding box center [749, 188] width 274 height 36
type input "[EMAIL_ADDRESS][DOMAIN_NAME]"
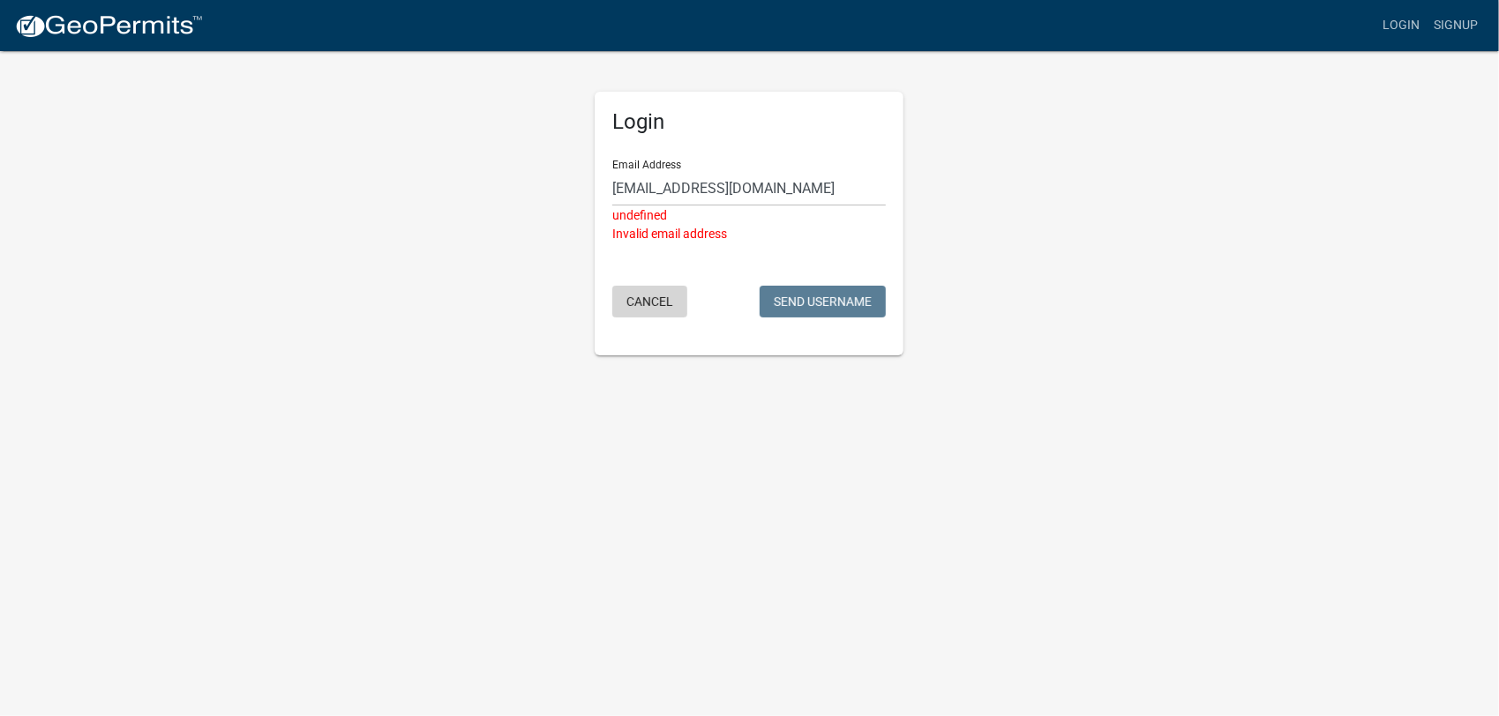
click at [641, 296] on button "Cancel" at bounding box center [649, 302] width 75 height 32
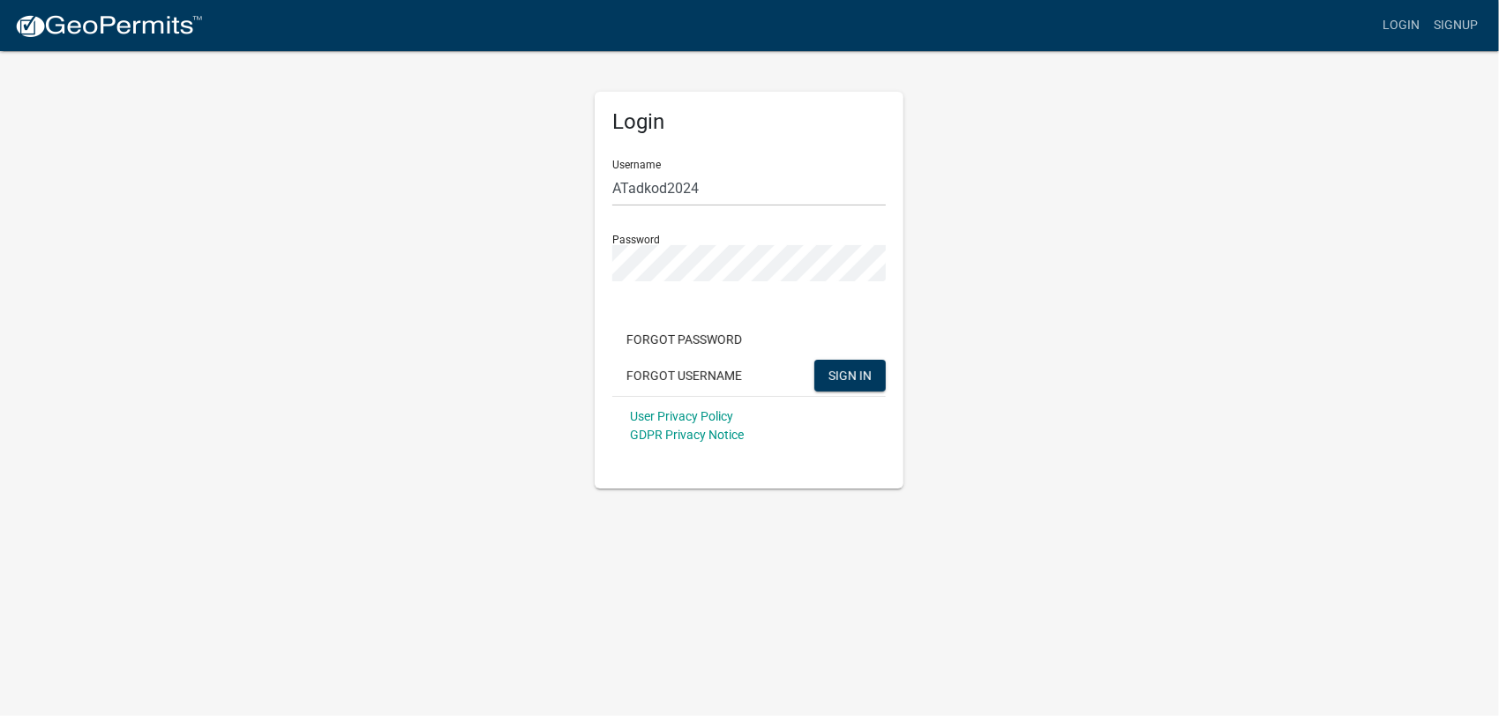
click at [436, 293] on div "Login Username ATadkod2024 Password Forgot Password Forgot Username SIGN IN Use…" at bounding box center [750, 268] width 1006 height 439
type input "ATadkod2024"
click at [708, 188] on input "ATadkod2024" at bounding box center [749, 188] width 274 height 36
click at [1091, 236] on div "Login Username ATadkod2024 Password Forgot Password Forgot Username SIGN IN Use…" at bounding box center [750, 268] width 1006 height 439
click at [1054, 265] on div "Login Username ATadkod2024 Password Forgot Password Forgot Username SIGN IN Use…" at bounding box center [750, 268] width 1006 height 439
